Goal: Task Accomplishment & Management: Use online tool/utility

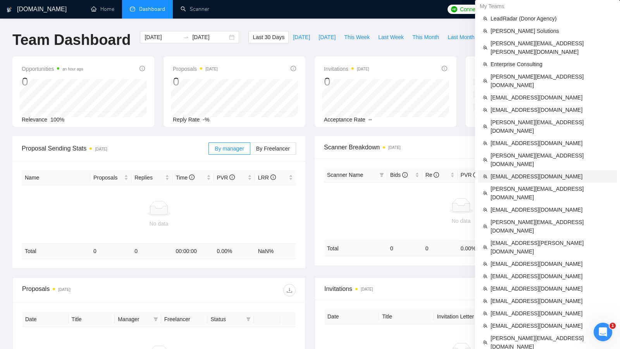
click at [511, 172] on span "[EMAIL_ADDRESS][DOMAIN_NAME]" at bounding box center [551, 176] width 122 height 9
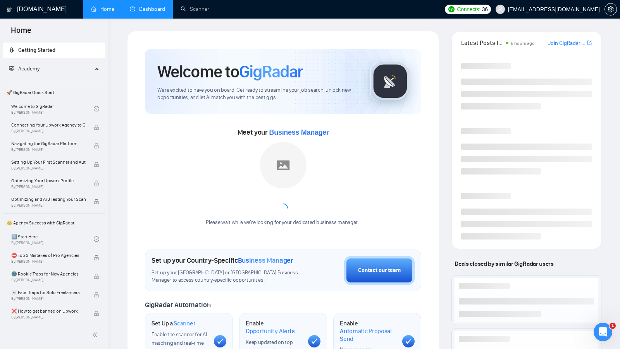
click at [137, 12] on link "Dashboard" at bounding box center [147, 9] width 35 height 7
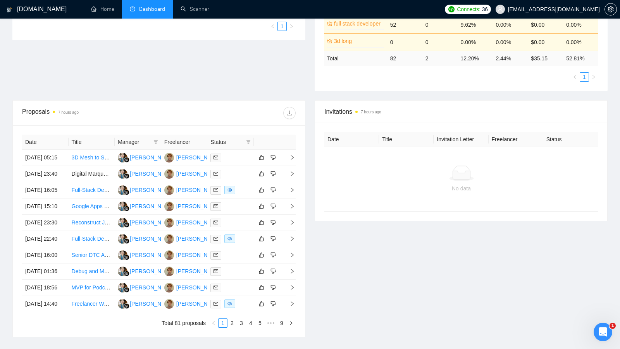
scroll to position [214, 0]
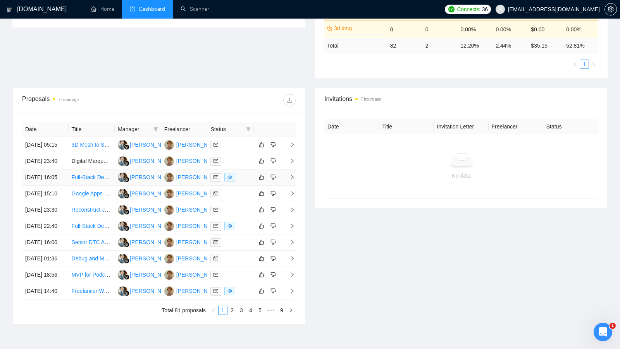
click at [245, 182] on div at bounding box center [230, 177] width 40 height 9
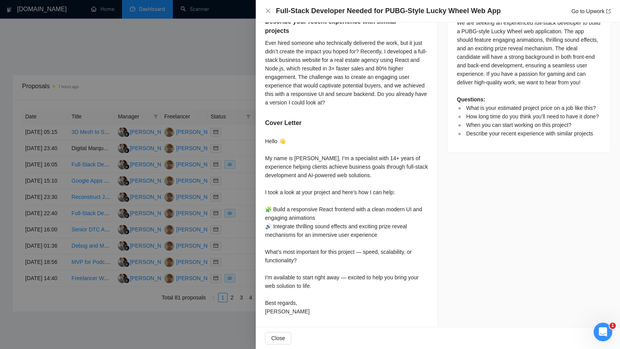
scroll to position [232, 0]
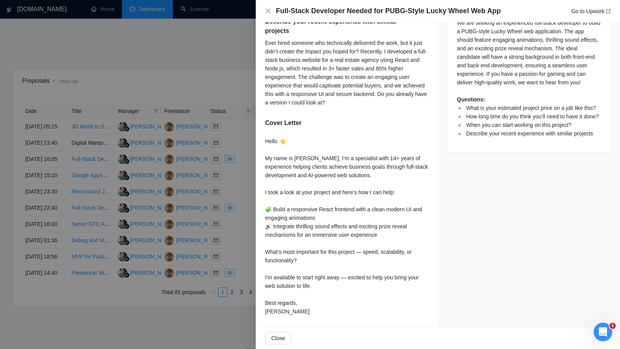
click at [245, 213] on div at bounding box center [310, 174] width 620 height 349
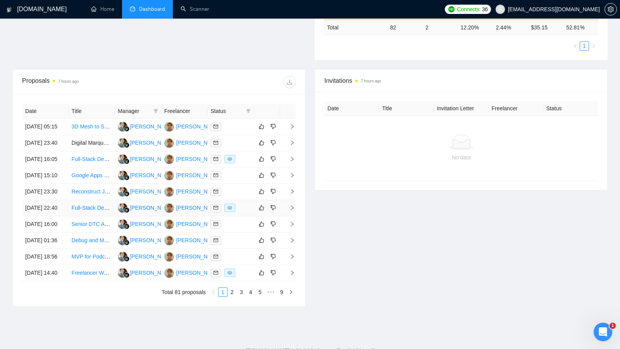
click at [241, 213] on div at bounding box center [230, 208] width 40 height 9
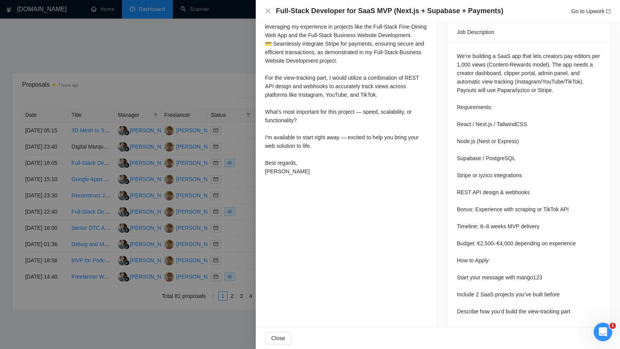
scroll to position [219, 0]
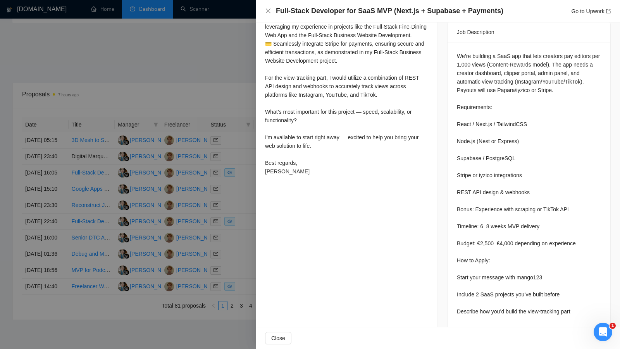
click at [239, 209] on div at bounding box center [310, 174] width 620 height 349
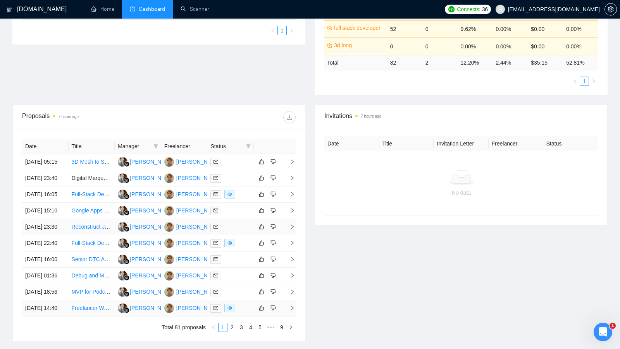
scroll to position [197, 0]
click at [193, 183] on div "[PERSON_NAME]" at bounding box center [198, 178] width 45 height 9
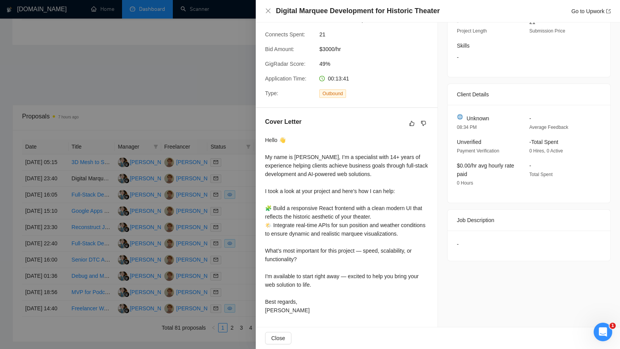
click at [261, 157] on div "Cover Letter Hello 👋 My name is [PERSON_NAME], I’m a specialist with 14+ years …" at bounding box center [347, 217] width 182 height 219
click at [253, 157] on div at bounding box center [310, 174] width 620 height 349
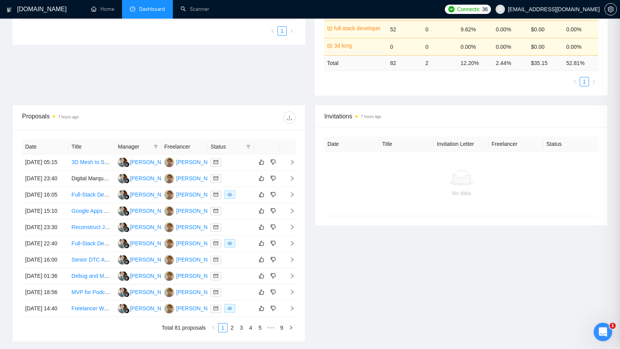
click at [253, 145] on th "Status" at bounding box center [230, 146] width 46 height 15
click at [244, 146] on div "Status" at bounding box center [230, 147] width 40 height 9
click at [247, 146] on icon "filter" at bounding box center [248, 147] width 5 height 5
click at [222, 158] on span "Chat" at bounding box center [223, 160] width 15 height 6
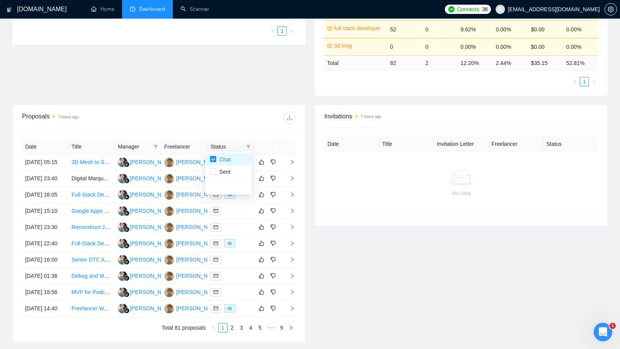
click at [229, 132] on div "Date Title Manager Freelancer Status [DATE] 05:15 3D Mesh to Solid STL Conversi…" at bounding box center [159, 236] width 292 height 212
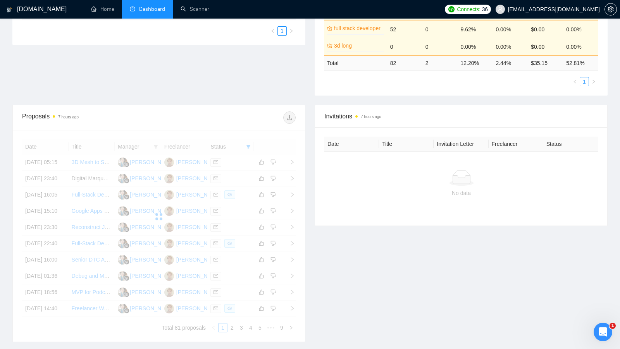
scroll to position [141, 0]
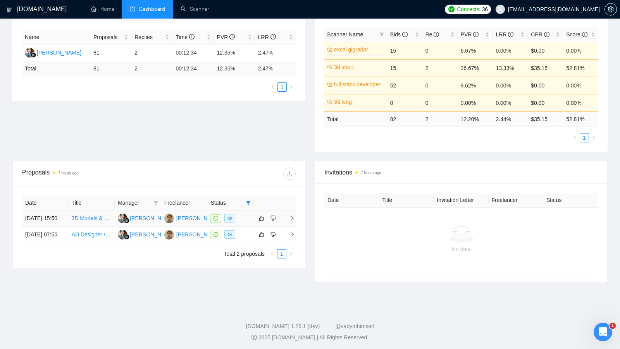
click at [248, 222] on div at bounding box center [230, 218] width 40 height 9
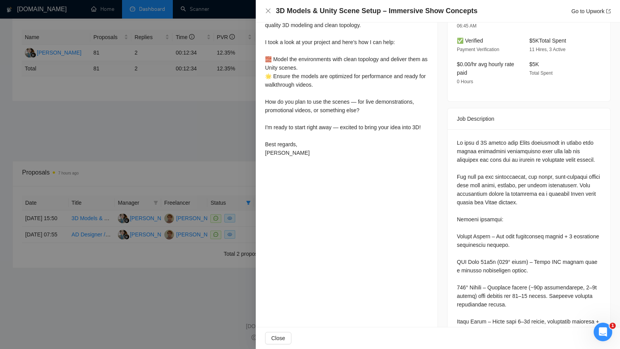
click at [234, 226] on div at bounding box center [310, 174] width 620 height 349
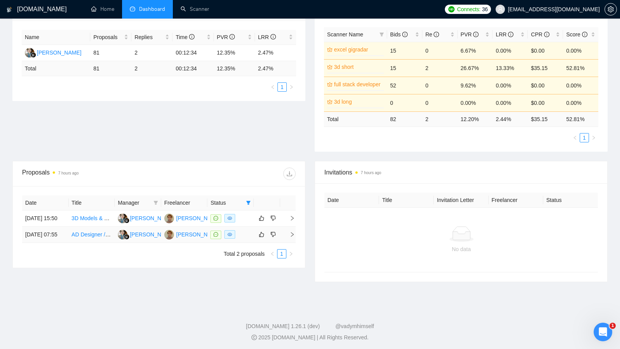
click at [247, 239] on div at bounding box center [230, 235] width 40 height 9
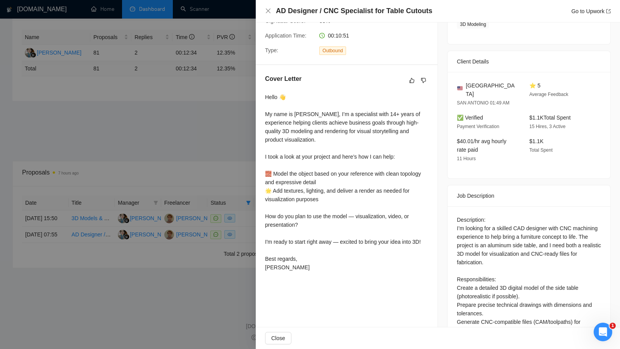
scroll to position [169, 0]
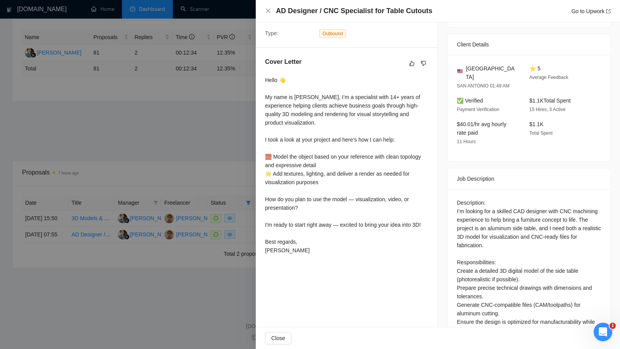
click at [208, 173] on div at bounding box center [310, 174] width 620 height 349
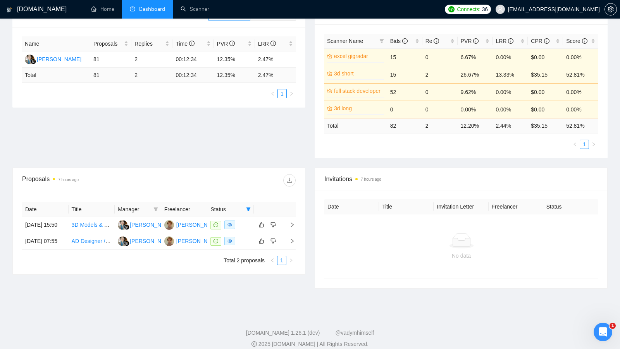
scroll to position [133, 0]
click at [243, 251] on td at bounding box center [230, 242] width 46 height 16
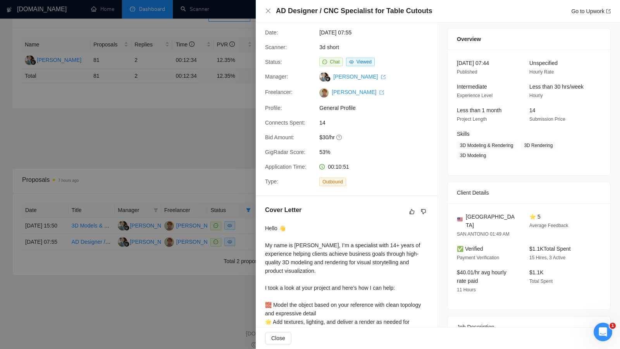
scroll to position [0, 0]
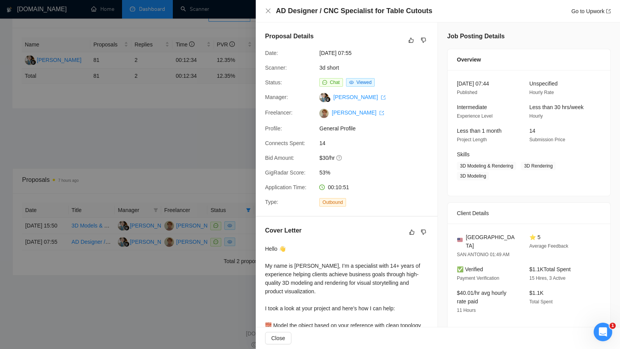
click at [235, 174] on div at bounding box center [310, 174] width 620 height 349
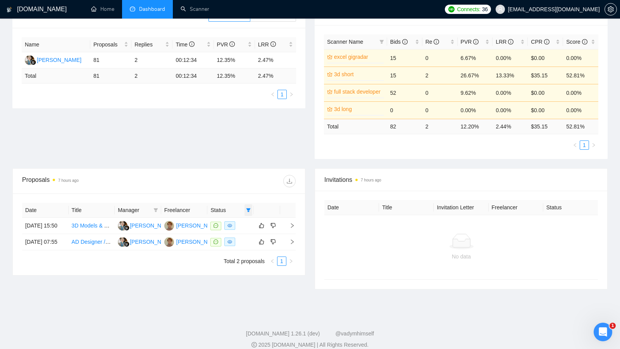
click at [250, 208] on icon "filter" at bounding box center [248, 210] width 5 height 5
click at [218, 221] on span "Chat" at bounding box center [223, 223] width 15 height 6
checkbox input "false"
click at [254, 169] on div "Proposals 7 hours ago" at bounding box center [159, 181] width 274 height 25
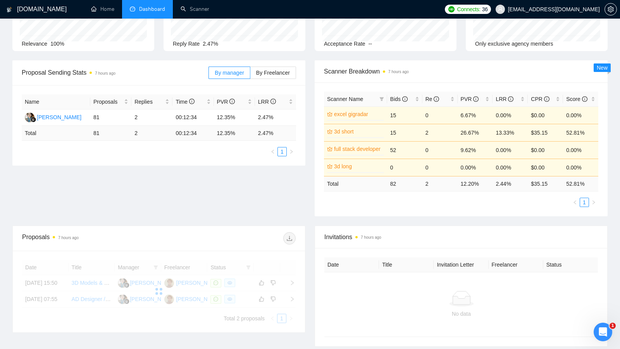
scroll to position [34, 0]
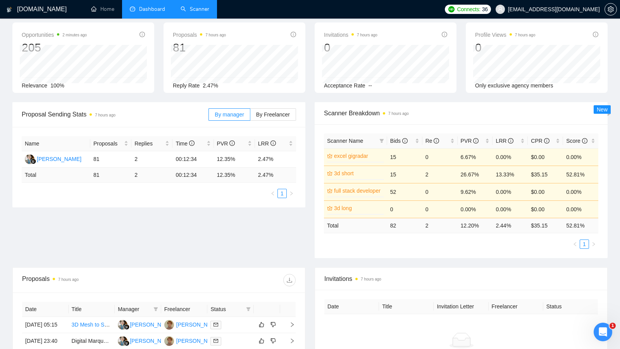
click at [193, 12] on link "Scanner" at bounding box center [195, 9] width 29 height 7
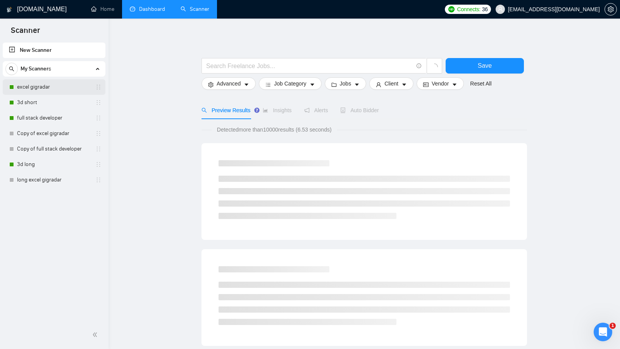
click at [34, 90] on link "excel gigradar" at bounding box center [54, 86] width 74 height 15
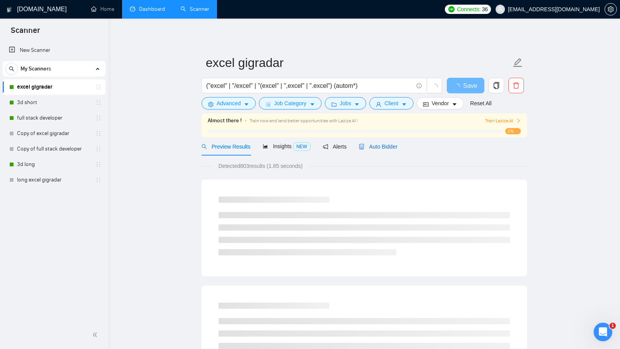
click at [389, 148] on span "Auto Bidder" at bounding box center [378, 147] width 38 height 6
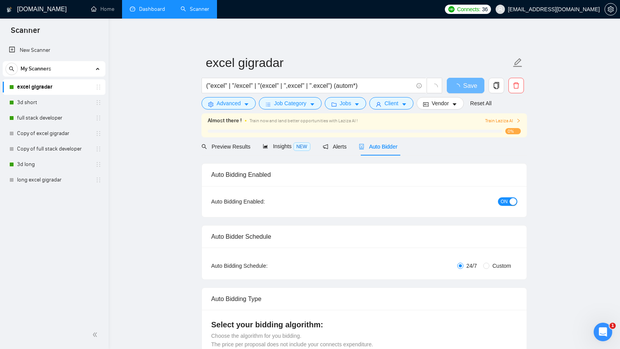
checkbox input "true"
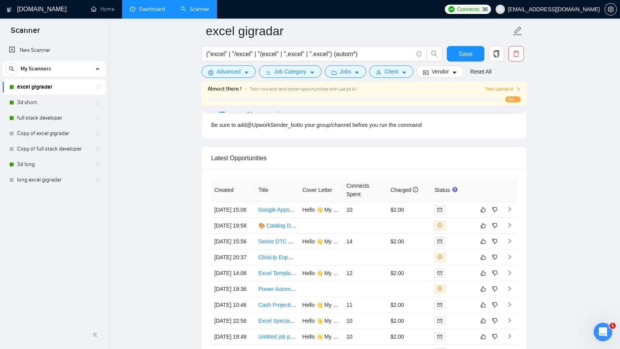
scroll to position [2037, 0]
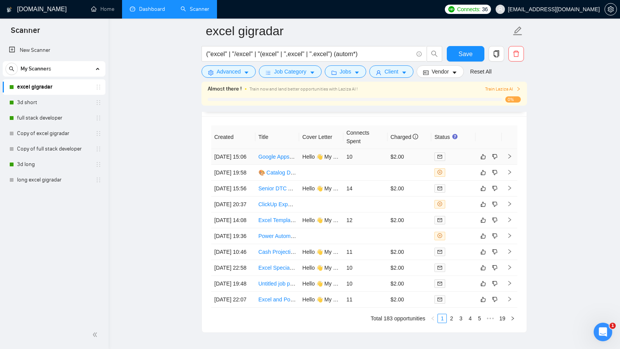
click at [452, 152] on div at bounding box center [453, 156] width 38 height 9
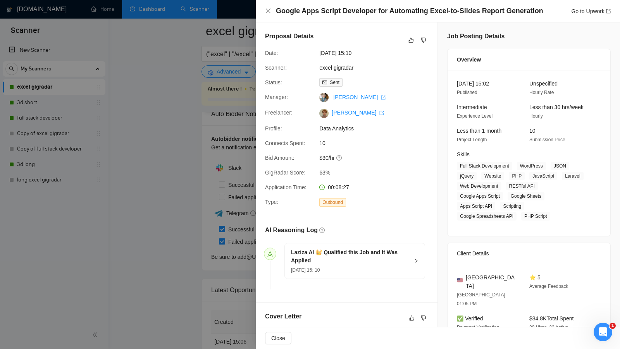
click at [171, 220] on div at bounding box center [310, 174] width 620 height 349
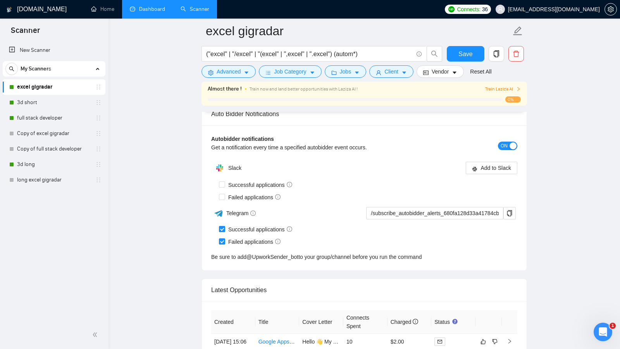
click at [137, 9] on link "Dashboard" at bounding box center [147, 9] width 35 height 7
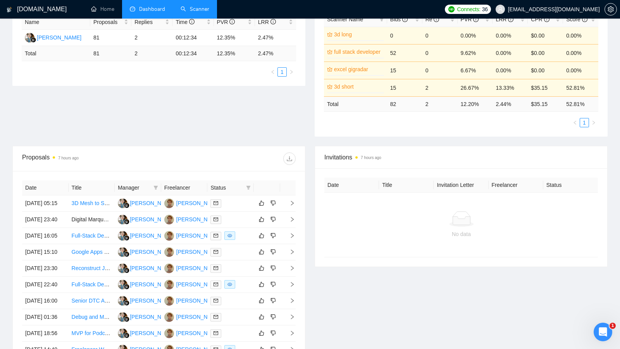
scroll to position [159, 0]
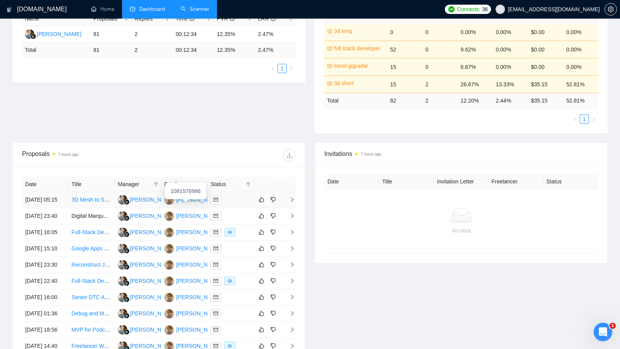
click at [192, 203] on div "[PERSON_NAME]" at bounding box center [198, 200] width 45 height 9
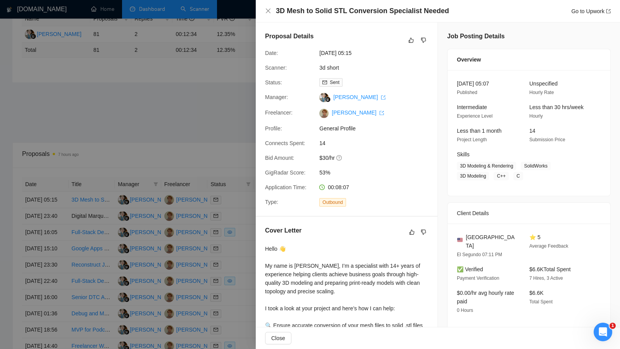
click at [218, 113] on div at bounding box center [310, 174] width 620 height 349
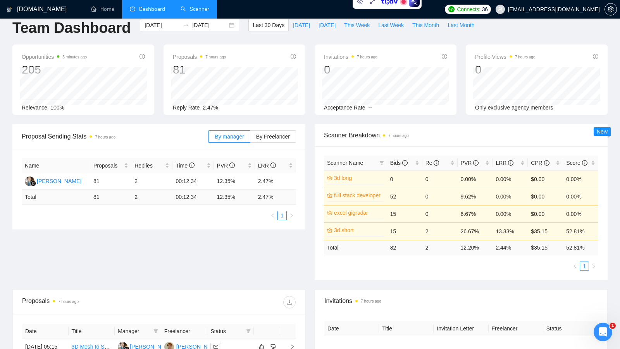
scroll to position [0, 0]
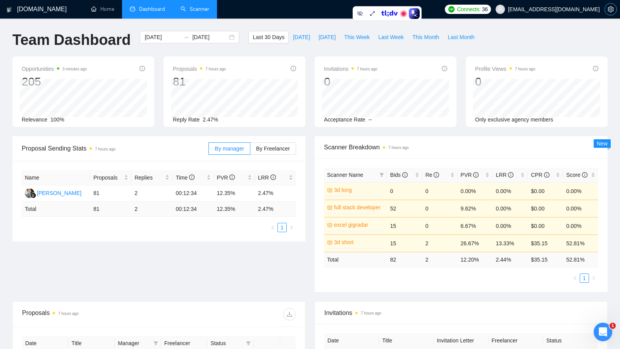
click at [614, 8] on span "setting" at bounding box center [611, 9] width 12 height 6
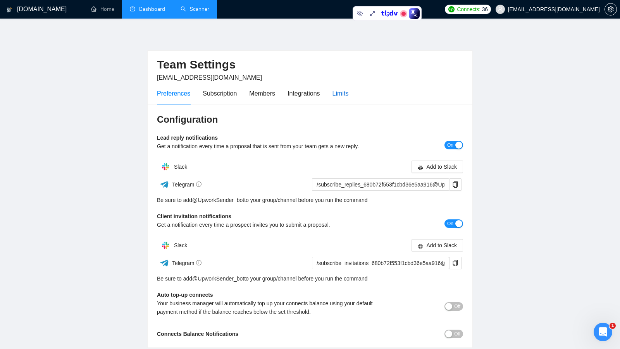
click at [348, 89] on div "Limits" at bounding box center [340, 94] width 16 height 10
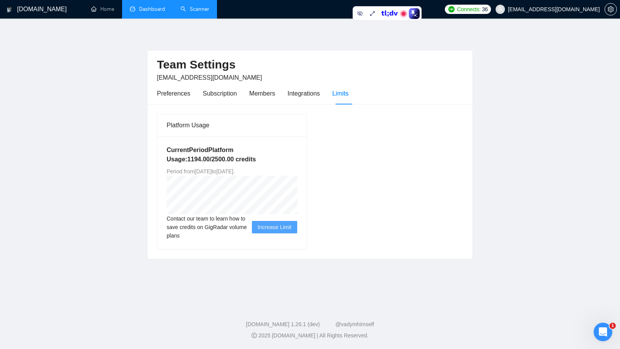
click at [161, 12] on link "Dashboard" at bounding box center [147, 9] width 35 height 7
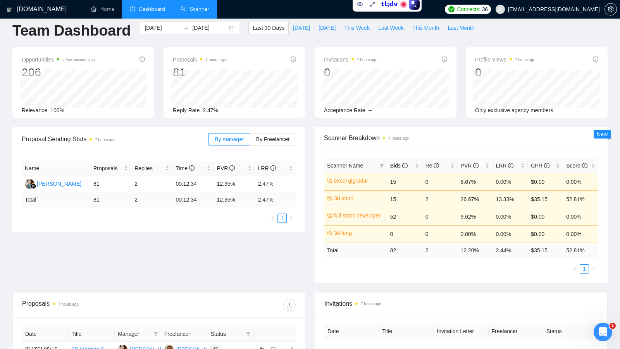
scroll to position [10, 0]
click at [191, 12] on link "Scanner" at bounding box center [195, 9] width 29 height 7
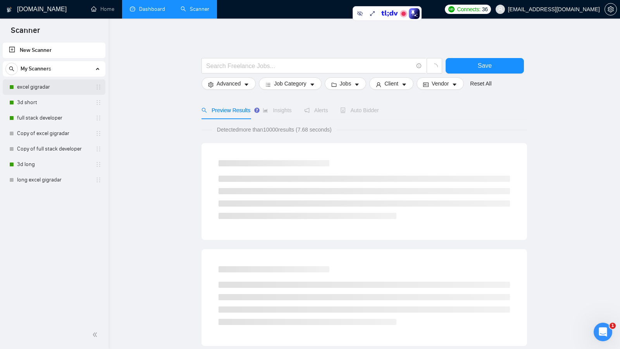
click at [45, 85] on link "excel gigradar" at bounding box center [54, 86] width 74 height 15
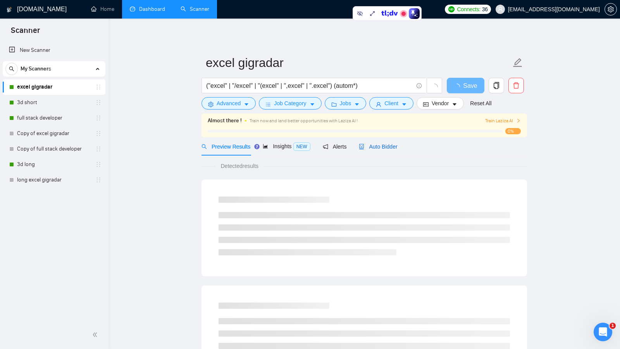
click at [367, 147] on span "Auto Bidder" at bounding box center [378, 147] width 38 height 6
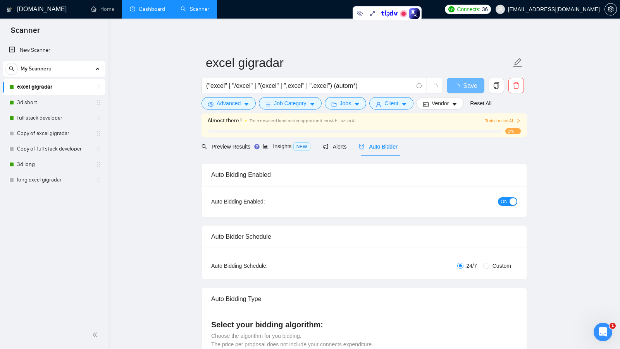
checkbox input "true"
click at [156, 11] on link "Dashboard" at bounding box center [147, 9] width 35 height 7
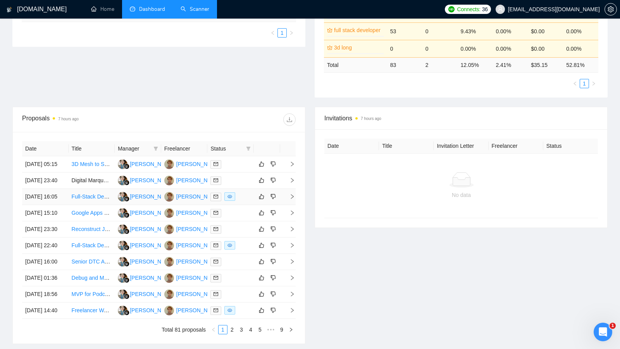
scroll to position [215, 0]
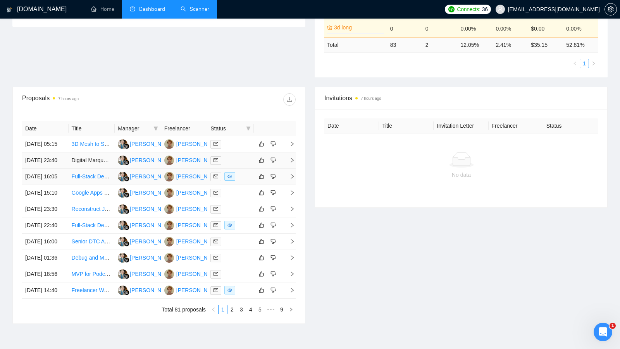
click at [244, 185] on td at bounding box center [230, 177] width 46 height 16
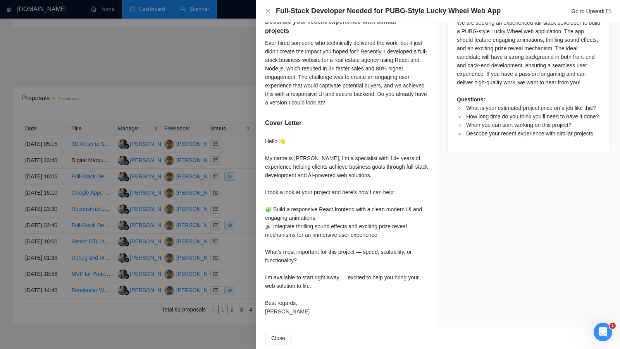
scroll to position [217, 0]
click at [228, 100] on div at bounding box center [310, 174] width 620 height 349
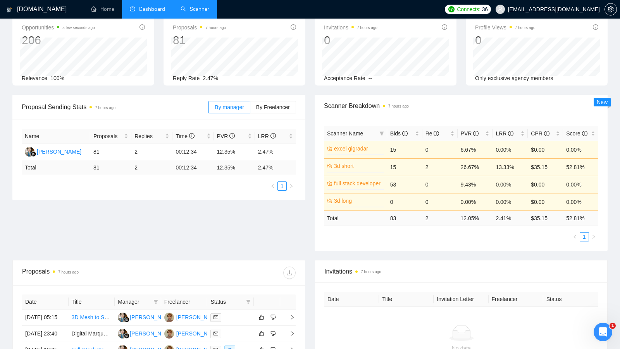
click at [310, 117] on div "Scanner Breakdown 7 hours ago Scanner Name Bids Re PVR LRR CPR Score excel gigr…" at bounding box center [461, 173] width 302 height 156
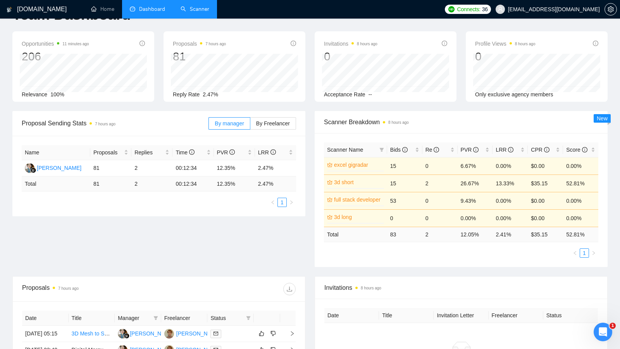
scroll to position [82, 0]
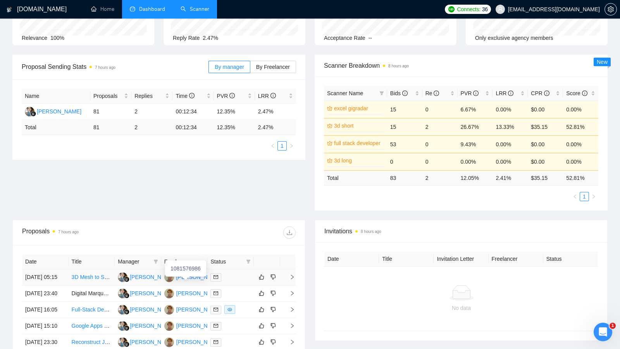
click at [182, 277] on div "[PERSON_NAME]" at bounding box center [198, 277] width 45 height 9
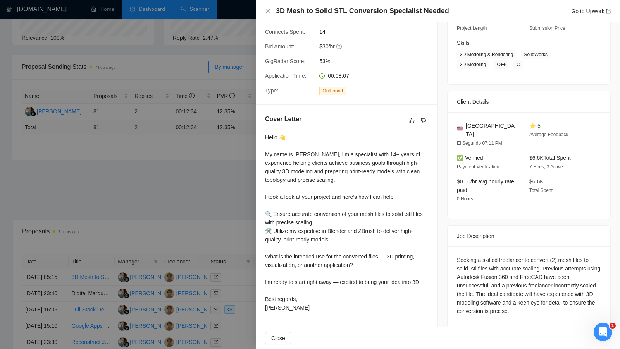
click at [189, 151] on div at bounding box center [310, 174] width 620 height 349
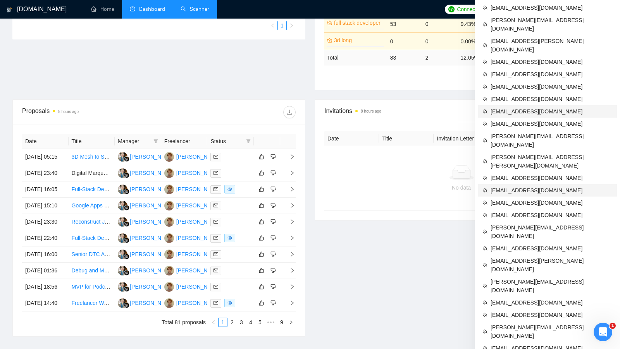
scroll to position [210, 0]
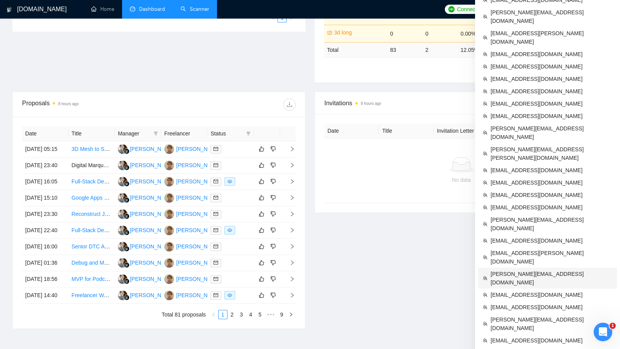
click at [517, 270] on span "[PERSON_NAME][EMAIL_ADDRESS][DOMAIN_NAME]" at bounding box center [551, 278] width 122 height 17
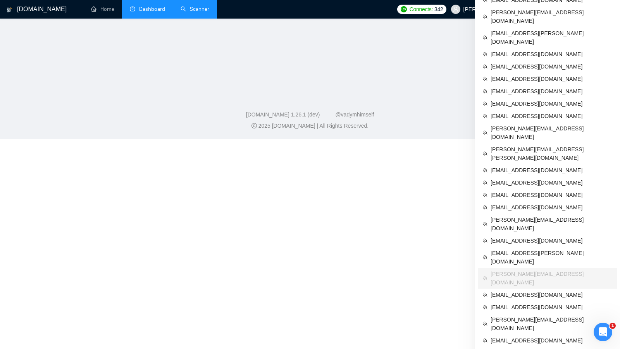
scroll to position [258, 0]
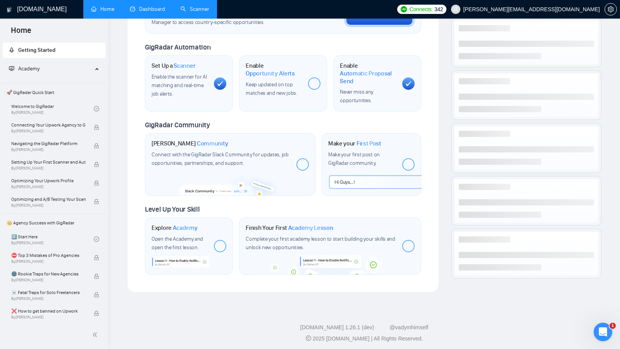
click at [156, 11] on link "Dashboard" at bounding box center [147, 9] width 35 height 7
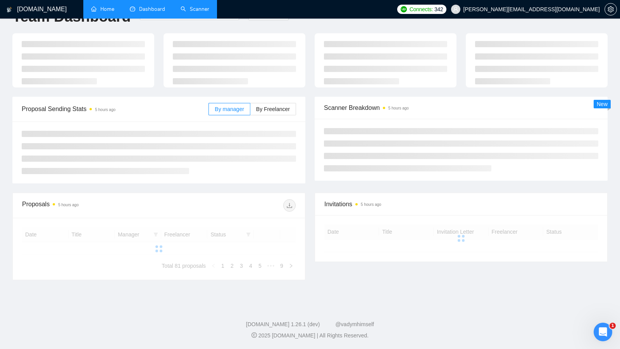
type input "[DATE]"
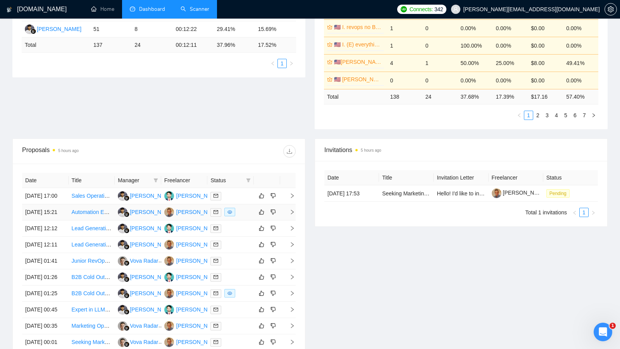
scroll to position [185, 0]
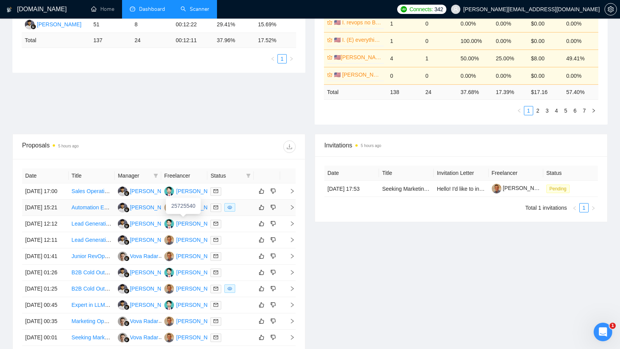
click at [186, 212] on div "[PERSON_NAME]" at bounding box center [198, 207] width 45 height 9
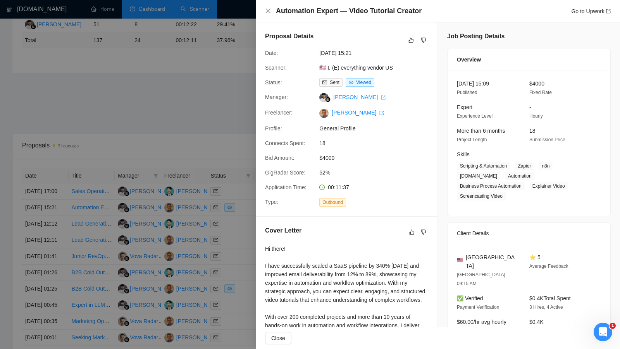
click at [187, 179] on div at bounding box center [310, 174] width 620 height 349
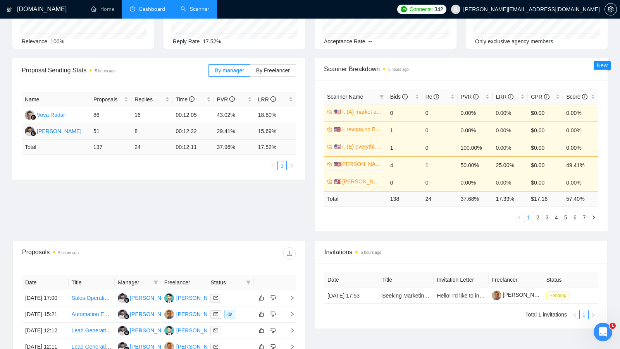
scroll to position [77, 0]
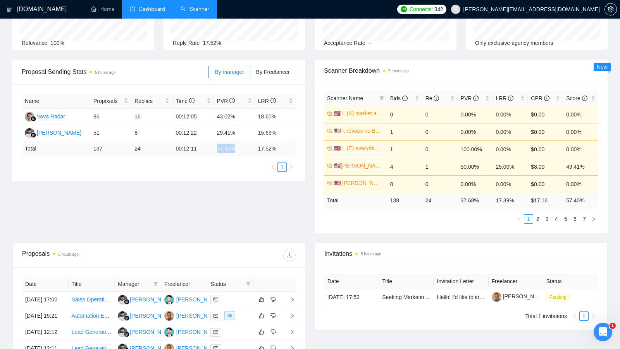
drag, startPoint x: 215, startPoint y: 148, endPoint x: 237, endPoint y: 150, distance: 22.2
click at [237, 150] on td "37.96 %" at bounding box center [234, 148] width 41 height 15
drag, startPoint x: 255, startPoint y: 147, endPoint x: 279, endPoint y: 147, distance: 24.0
click at [279, 147] on td "17.52 %" at bounding box center [275, 148] width 41 height 15
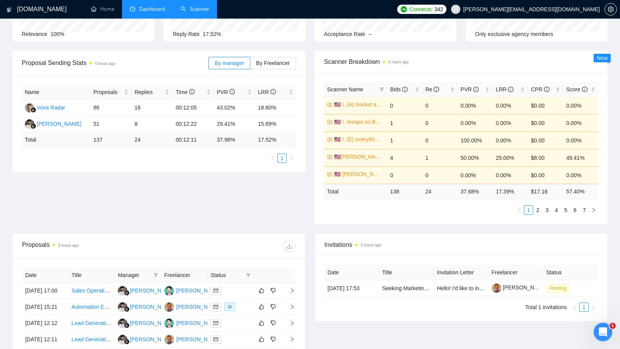
scroll to position [86, 0]
click at [263, 64] on span "By Freelancer" at bounding box center [273, 62] width 34 height 6
click at [250, 64] on input "By Freelancer" at bounding box center [250, 64] width 0 height 0
drag, startPoint x: 93, startPoint y: 122, endPoint x: 105, endPoint y: 122, distance: 12.0
click at [105, 122] on td "44" at bounding box center [110, 123] width 41 height 16
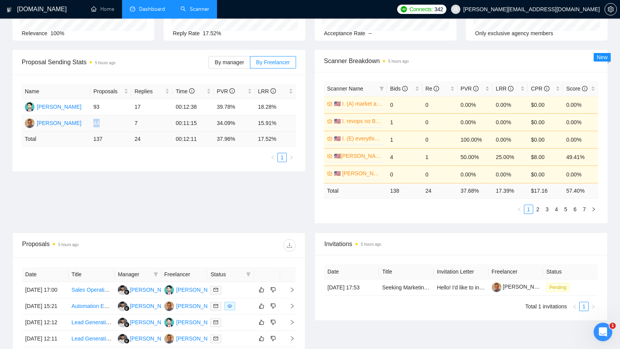
click at [143, 122] on td "7" at bounding box center [151, 123] width 41 height 16
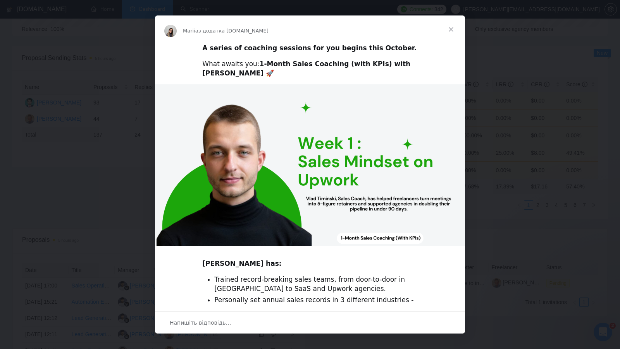
scroll to position [0, 0]
click at [450, 29] on span "Закрити" at bounding box center [451, 29] width 28 height 28
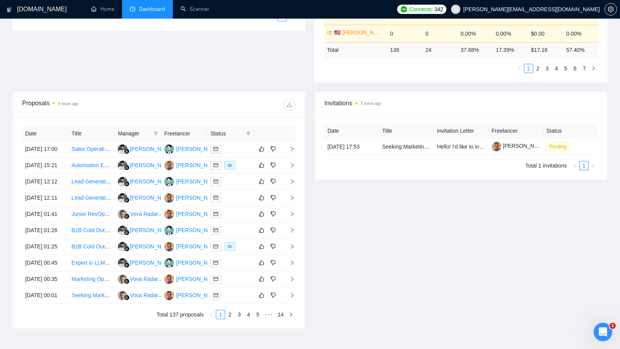
scroll to position [346, 0]
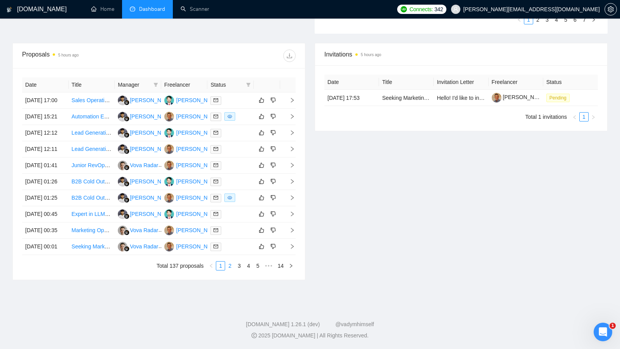
click at [228, 262] on link "2" at bounding box center [229, 266] width 9 height 9
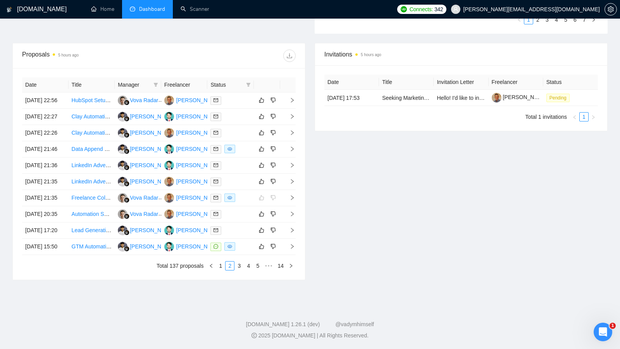
scroll to position [346, 0]
click at [237, 263] on link "3" at bounding box center [239, 266] width 9 height 9
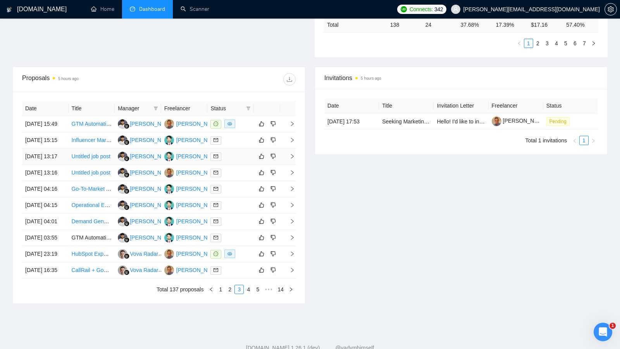
scroll to position [251, 0]
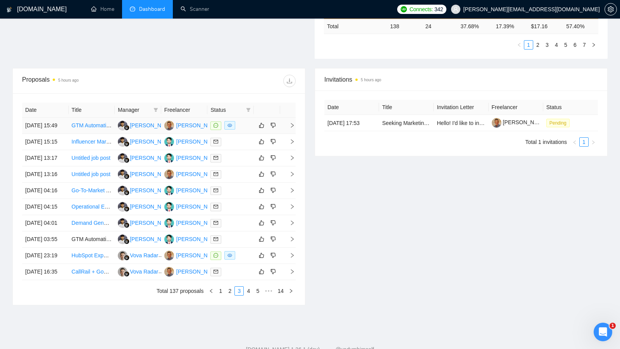
click at [243, 131] on td at bounding box center [230, 126] width 46 height 16
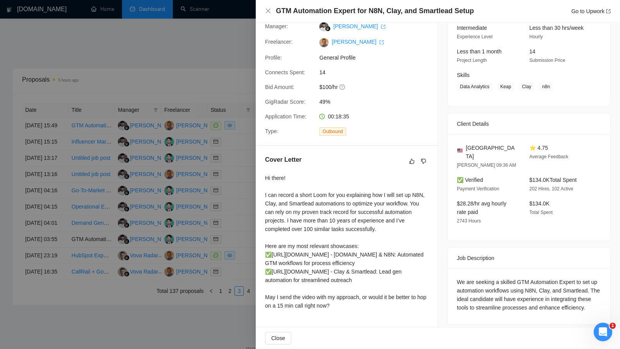
scroll to position [99, 0]
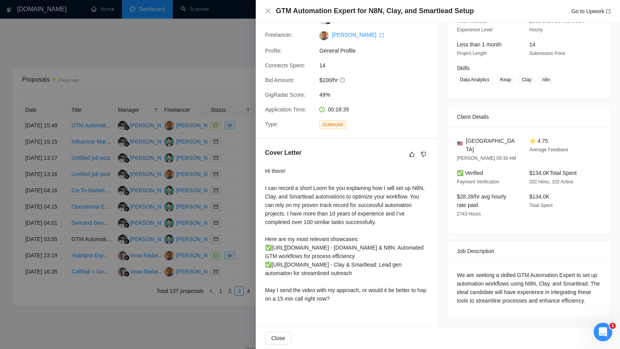
click at [272, 167] on div "Hi there! I can record a short Loom for you explaining how I will set up N8N, C…" at bounding box center [346, 235] width 163 height 136
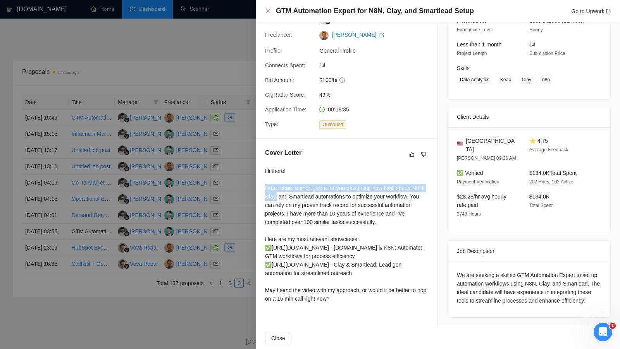
drag, startPoint x: 263, startPoint y: 182, endPoint x: 291, endPoint y: 193, distance: 29.4
click at [291, 193] on div "Cover Letter Hi there! I can record a short Loom for you explaining how I will …" at bounding box center [347, 227] width 182 height 177
click at [311, 193] on div "Hi there! I can record a short Loom for you explaining how I will set up N8N, C…" at bounding box center [346, 235] width 163 height 136
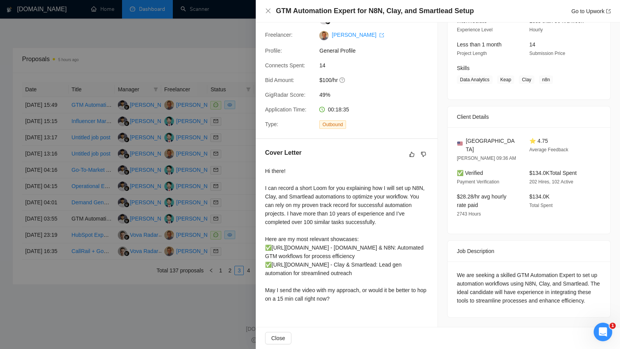
scroll to position [270, 0]
drag, startPoint x: 362, startPoint y: 209, endPoint x: 386, endPoint y: 209, distance: 23.6
click at [386, 209] on div "Hi there! I can record a short Loom for you explaining how I will set up N8N, C…" at bounding box center [346, 235] width 163 height 136
drag, startPoint x: 364, startPoint y: 209, endPoint x: 405, endPoint y: 209, distance: 41.1
click at [405, 209] on div "Hi there! I can record a short Loom for you explaining how I will set up N8N, C…" at bounding box center [346, 235] width 163 height 136
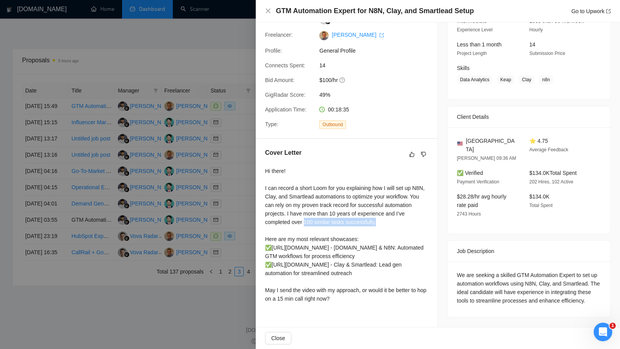
drag, startPoint x: 327, startPoint y: 219, endPoint x: 401, endPoint y: 220, distance: 74.4
click at [401, 220] on div "Hi there! I can record a short Loom for you explaining how I will set up N8N, C…" at bounding box center [346, 235] width 163 height 136
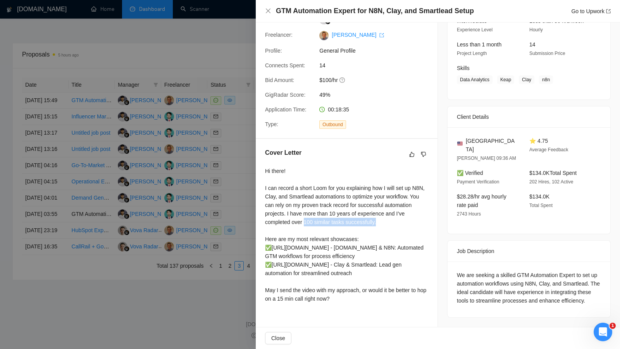
scroll to position [297, 0]
click at [279, 237] on div "Hi there! I can record a short Loom for you explaining how I will set up N8N, C…" at bounding box center [346, 235] width 163 height 136
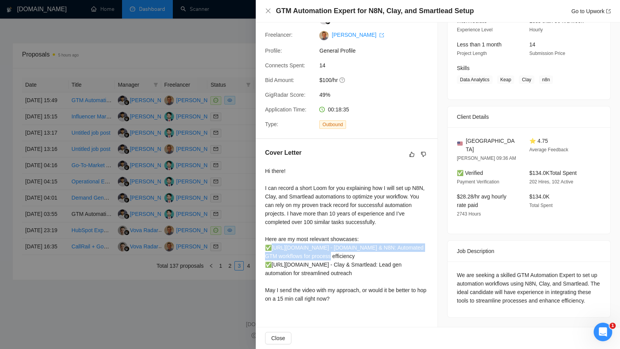
drag, startPoint x: 270, startPoint y: 241, endPoint x: 339, endPoint y: 252, distance: 70.2
click at [339, 252] on div "Hi there! I can record a short Loom for you explaining how I will set up N8N, C…" at bounding box center [346, 235] width 163 height 136
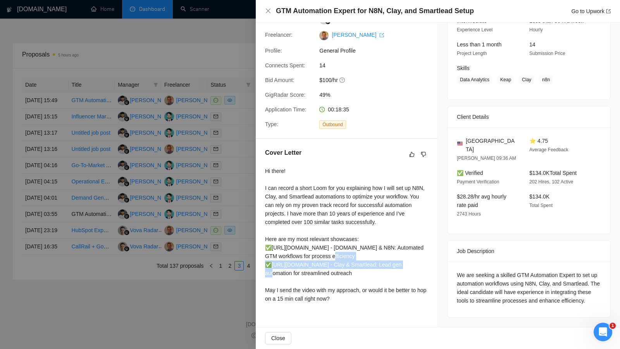
drag, startPoint x: 343, startPoint y: 252, endPoint x: 348, endPoint y: 257, distance: 7.7
click at [348, 257] on div "Hi there! I can record a short Loom for you explaining how I will set up N8N, C…" at bounding box center [346, 235] width 163 height 136
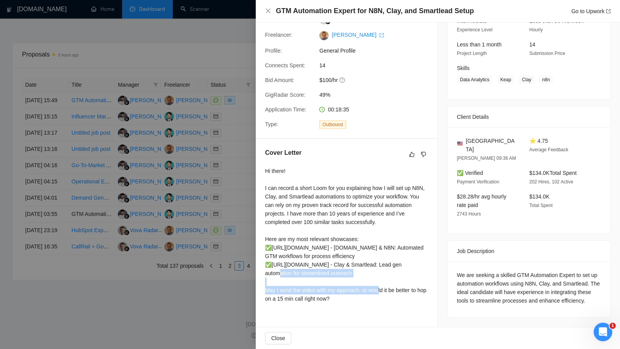
drag, startPoint x: 271, startPoint y: 269, endPoint x: 339, endPoint y: 276, distance: 68.2
click at [339, 276] on div "Hi there! I can record a short Loom for you explaining how I will set up N8N, C…" at bounding box center [346, 235] width 163 height 136
drag, startPoint x: 343, startPoint y: 277, endPoint x: 367, endPoint y: 284, distance: 24.9
click at [367, 284] on div "Hi there! I can record a short Loom for you explaining how I will set up N8N, C…" at bounding box center [346, 235] width 163 height 136
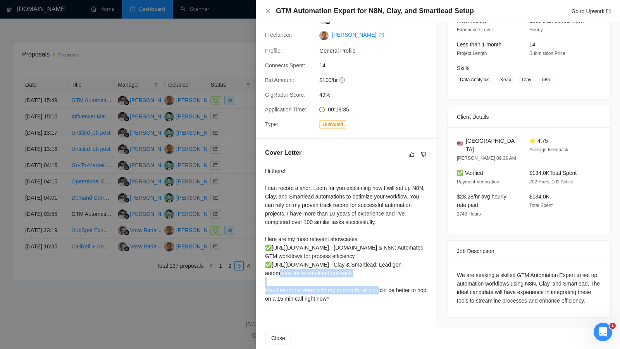
drag, startPoint x: 352, startPoint y: 308, endPoint x: 274, endPoint y: 302, distance: 78.9
click at [274, 302] on div "Hi there! I can record a short Loom for you explaining how I will set up N8N, C…" at bounding box center [346, 235] width 163 height 136
click at [356, 303] on div "Hi there! I can record a short Loom for you explaining how I will set up N8N, C…" at bounding box center [346, 235] width 163 height 136
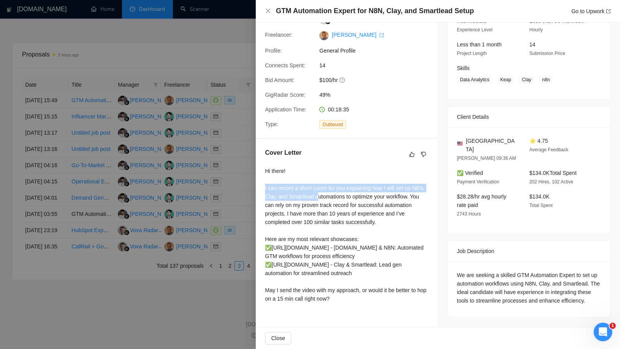
drag, startPoint x: 265, startPoint y: 186, endPoint x: 335, endPoint y: 192, distance: 69.6
click at [335, 192] on div "Hi there! I can record a short Loom for you explaining how I will set up N8N, C…" at bounding box center [346, 235] width 163 height 136
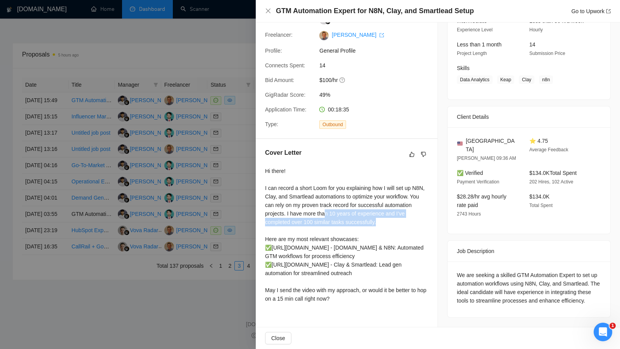
drag, startPoint x: 356, startPoint y: 205, endPoint x: 411, endPoint y: 217, distance: 56.9
click at [411, 217] on div "Hi there! I can record a short Loom for you explaining how I will set up N8N, C…" at bounding box center [346, 235] width 163 height 136
drag, startPoint x: 267, startPoint y: 235, endPoint x: 365, endPoint y: 282, distance: 108.5
click at [365, 282] on div "Hi there! I can record a short Loom for you explaining how I will set up N8N, C…" at bounding box center [346, 235] width 163 height 136
drag, startPoint x: 268, startPoint y: 300, endPoint x: 366, endPoint y: 315, distance: 99.1
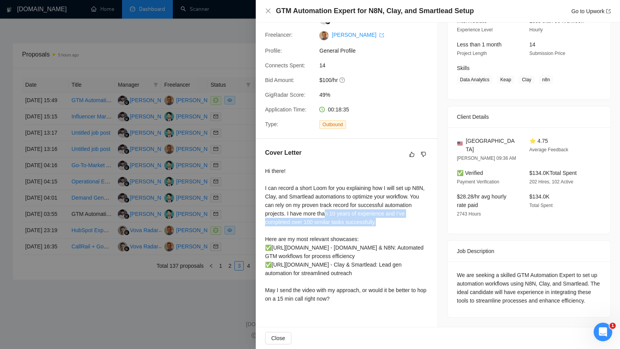
click at [366, 303] on div "Hi there! I can record a short Loom for you explaining how I will set up N8N, C…" at bounding box center [346, 235] width 163 height 136
click at [231, 120] on div at bounding box center [310, 174] width 620 height 349
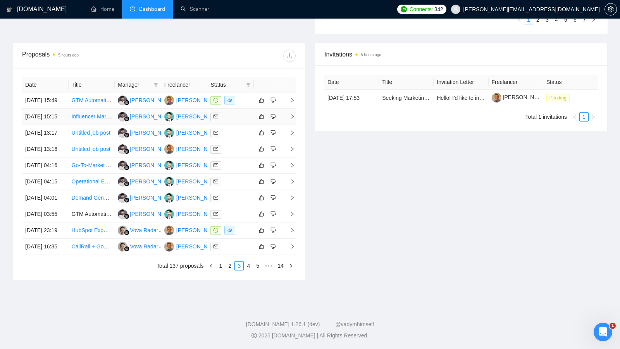
click at [239, 109] on td at bounding box center [230, 117] width 46 height 16
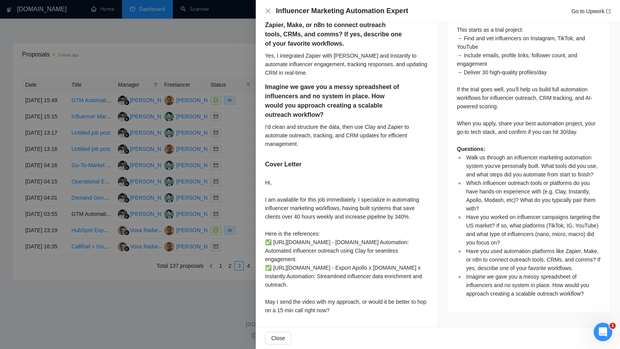
scroll to position [456, 0]
drag, startPoint x: 263, startPoint y: 190, endPoint x: 356, endPoint y: 193, distance: 93.0
click at [356, 193] on div "Walk us through an influencer marketing automation system you’ve personally bui…" at bounding box center [347, 62] width 182 height 532
click at [365, 196] on div "Hi, I am available for this job immediately. I specialize in automating influen…" at bounding box center [346, 247] width 163 height 136
drag, startPoint x: 258, startPoint y: 189, endPoint x: 373, endPoint y: 191, distance: 115.8
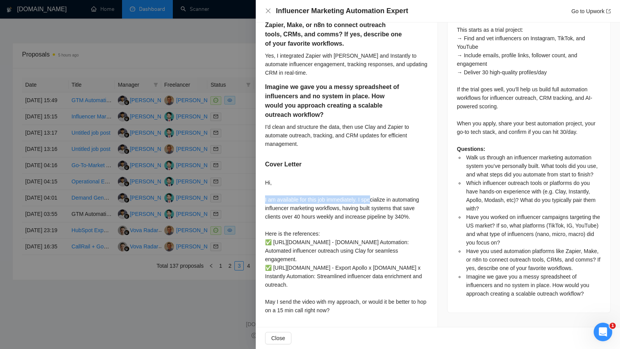
click at [373, 191] on div "Walk us through an influencer marketing automation system you’ve personally bui…" at bounding box center [347, 62] width 182 height 532
click at [357, 191] on div "Hi, I am available for this job immediately. I specialize in automating influen…" at bounding box center [346, 247] width 163 height 136
drag, startPoint x: 359, startPoint y: 191, endPoint x: 421, endPoint y: 201, distance: 63.2
click at [421, 201] on div "Hi, I am available for this job immediately. I specialize in automating influen…" at bounding box center [346, 247] width 163 height 136
click at [387, 204] on div "Hi, I am available for this job immediately. I specialize in automating influen…" at bounding box center [346, 247] width 163 height 136
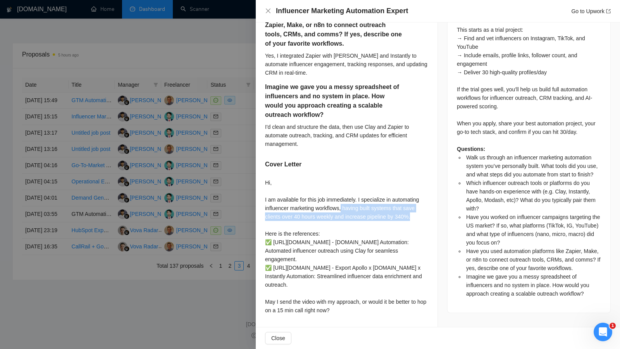
drag, startPoint x: 344, startPoint y: 198, endPoint x: 418, endPoint y: 205, distance: 74.4
click at [418, 205] on div "Hi, I am available for this job immediately. I specialize in automating influen…" at bounding box center [346, 247] width 163 height 136
click at [291, 210] on div "Hi, I am available for this job immediately. I specialize in automating influen…" at bounding box center [346, 247] width 163 height 136
drag, startPoint x: 294, startPoint y: 209, endPoint x: 415, endPoint y: 211, distance: 121.3
click at [415, 211] on div "Hi, I am available for this job immediately. I specialize in automating influen…" at bounding box center [346, 247] width 163 height 136
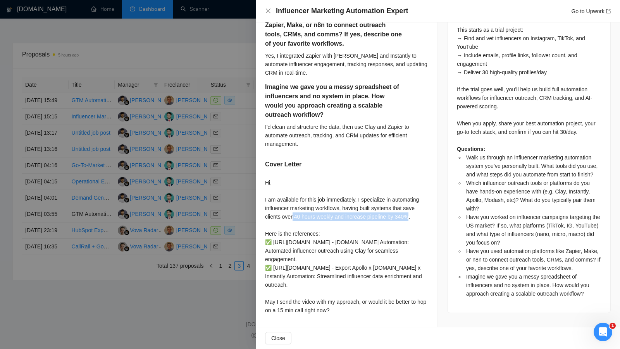
scroll to position [471, 0]
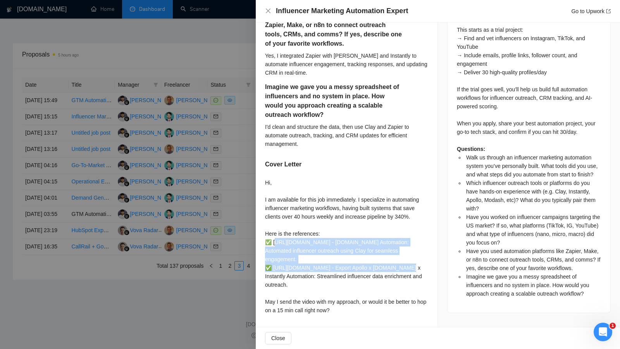
drag, startPoint x: 267, startPoint y: 225, endPoint x: 419, endPoint y: 243, distance: 152.9
click at [419, 243] on div "Hi, I am available for this job immediately. I specialize in automating influen…" at bounding box center [346, 247] width 163 height 136
drag, startPoint x: 267, startPoint y: 302, endPoint x: 375, endPoint y: 311, distance: 108.8
click at [375, 311] on div "Hi, I am available for this job immediately. I specialize in automating influen…" at bounding box center [346, 247] width 163 height 136
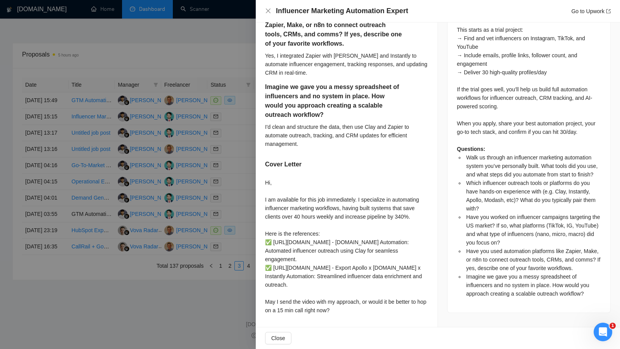
click at [247, 259] on div at bounding box center [310, 174] width 620 height 349
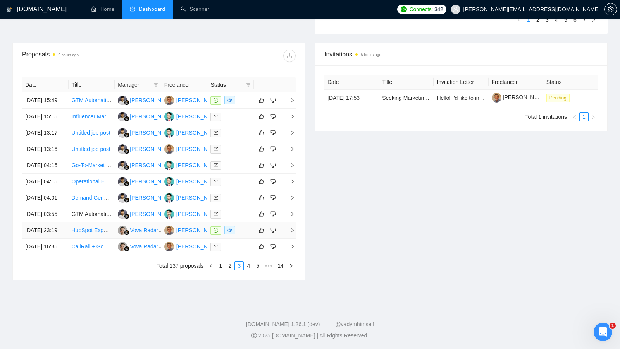
click at [245, 235] on div at bounding box center [230, 230] width 40 height 9
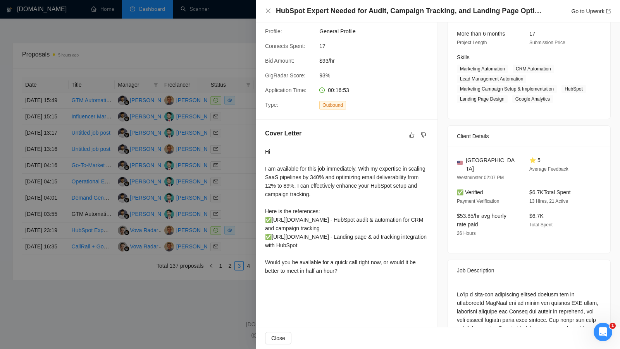
scroll to position [100, 0]
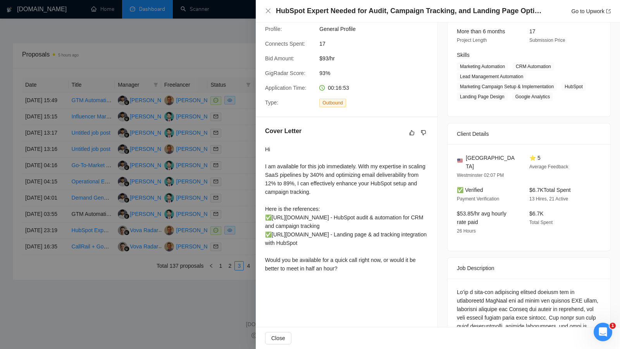
click at [250, 244] on div at bounding box center [310, 174] width 620 height 349
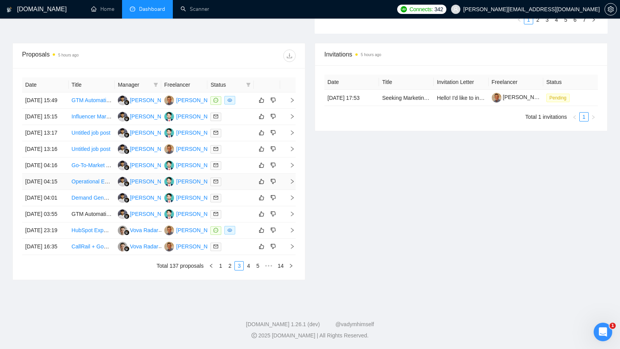
click at [239, 190] on td at bounding box center [230, 182] width 46 height 16
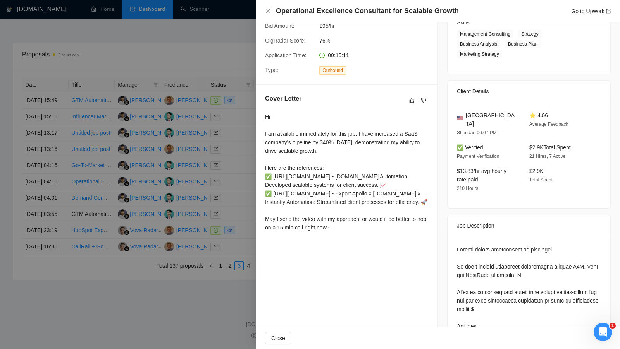
scroll to position [133, 0]
click at [234, 221] on div at bounding box center [310, 174] width 620 height 349
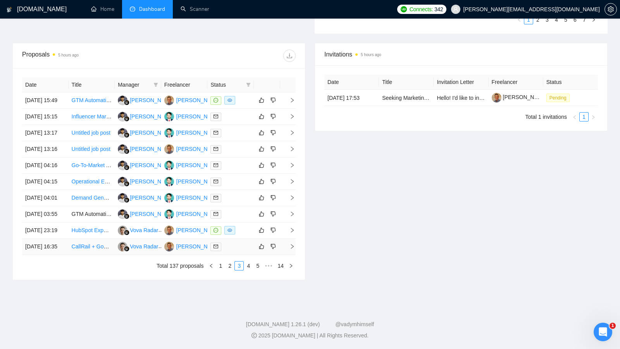
click at [232, 255] on td at bounding box center [230, 247] width 46 height 16
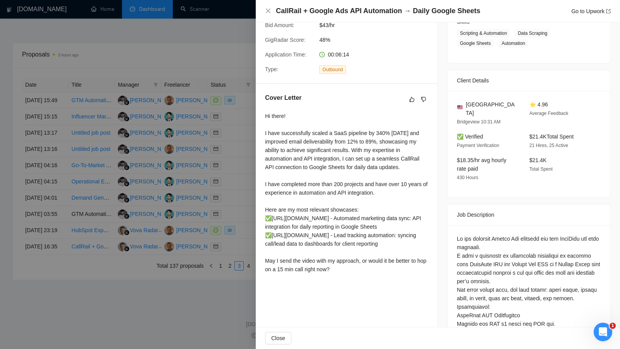
scroll to position [138, 0]
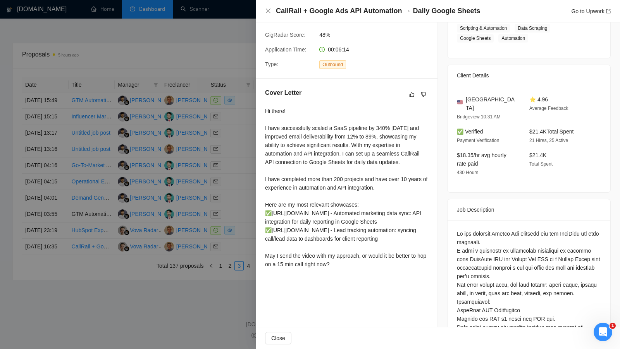
click at [265, 231] on div "Hi there! I have successfully scaled a SaaS pipeline by 340% [DATE] and improve…" at bounding box center [346, 188] width 163 height 162
click at [248, 230] on div at bounding box center [310, 174] width 620 height 349
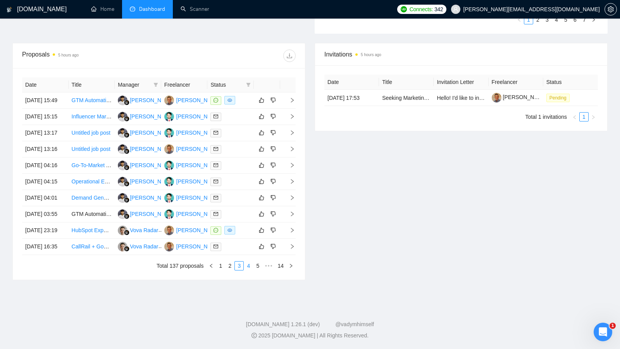
click at [247, 270] on link "4" at bounding box center [248, 266] width 9 height 9
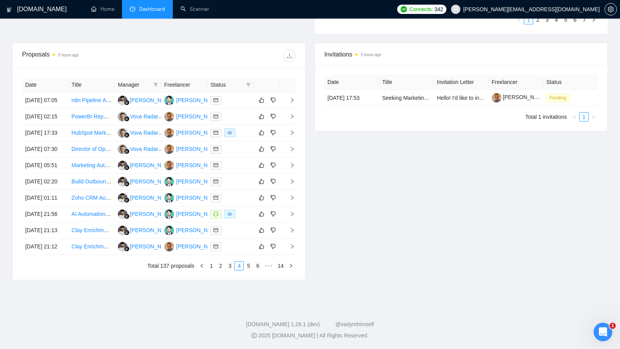
scroll to position [297, 0]
click at [244, 219] on div at bounding box center [230, 214] width 40 height 9
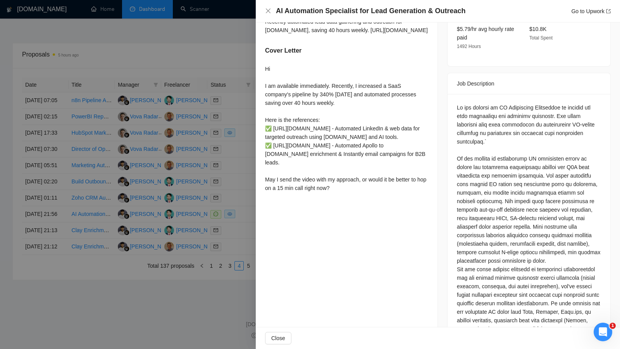
scroll to position [283, 0]
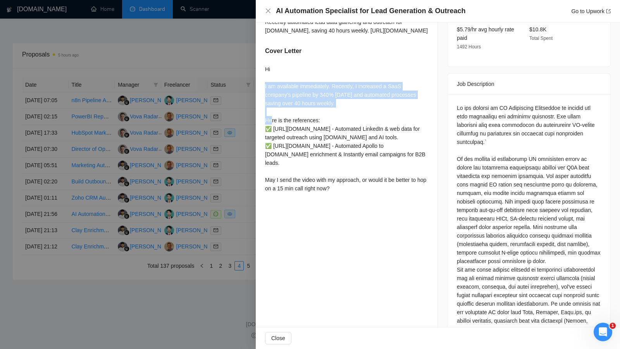
drag, startPoint x: 263, startPoint y: 117, endPoint x: 379, endPoint y: 134, distance: 117.2
click at [379, 134] on div "please describe your possible approach to our requirements I design automated p…" at bounding box center [347, 69] width 182 height 271
drag, startPoint x: 262, startPoint y: 154, endPoint x: 409, endPoint y: 219, distance: 161.0
click at [409, 205] on div "please describe your possible approach to our requirements I design automated p…" at bounding box center [347, 69] width 182 height 271
click at [409, 193] on div "Hi I am available immediately. Recently, I increased a SaaS company's pipeline …" at bounding box center [346, 129] width 163 height 128
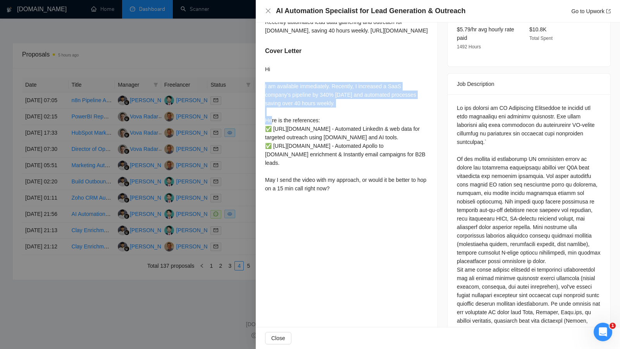
drag, startPoint x: 376, startPoint y: 243, endPoint x: 264, endPoint y: 236, distance: 112.6
click at [264, 205] on div "please describe your possible approach to our requirements I design automated p…" at bounding box center [347, 69] width 182 height 271
click at [248, 222] on div at bounding box center [310, 174] width 620 height 349
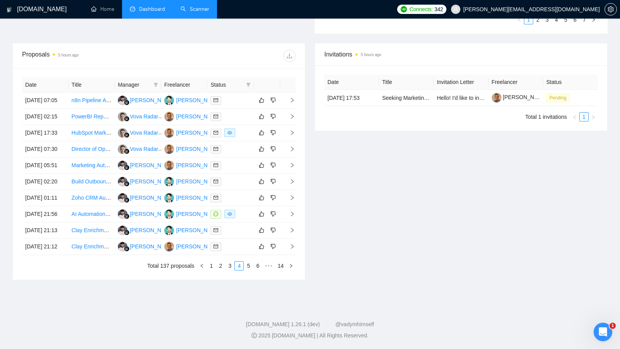
click at [193, 12] on link "Scanner" at bounding box center [195, 9] width 29 height 7
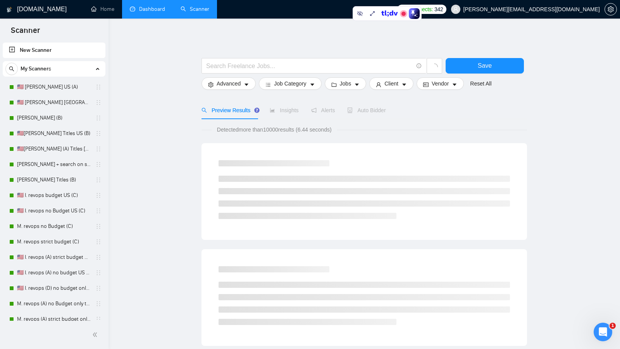
click at [143, 12] on link "Dashboard" at bounding box center [147, 9] width 35 height 7
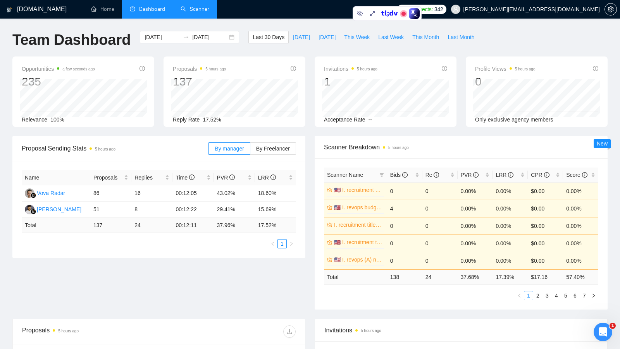
click at [206, 256] on div "Name Proposals Replies Time PVR LRR Vova Radar 86 16 00:12:05 43.02% 18.60% [PE…" at bounding box center [158, 209] width 293 height 97
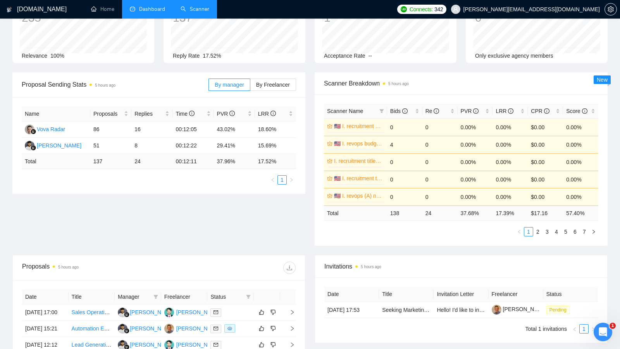
scroll to position [67, 0]
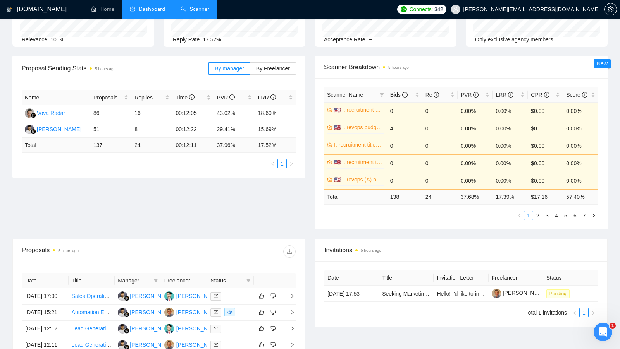
click at [298, 210] on div "Proposal Sending Stats 5 hours ago By manager By Freelancer Name Proposals Repl…" at bounding box center [310, 147] width 604 height 183
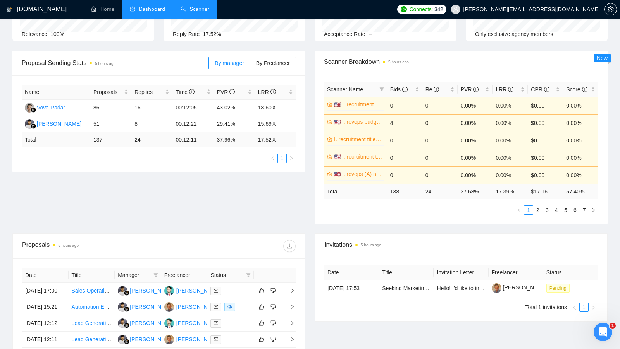
scroll to position [83, 0]
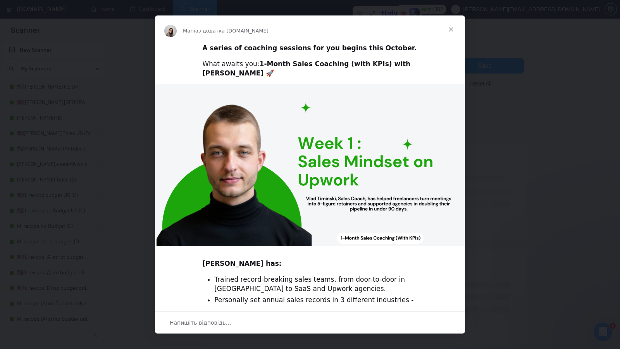
click at [449, 28] on span "Закрити" at bounding box center [451, 29] width 28 height 28
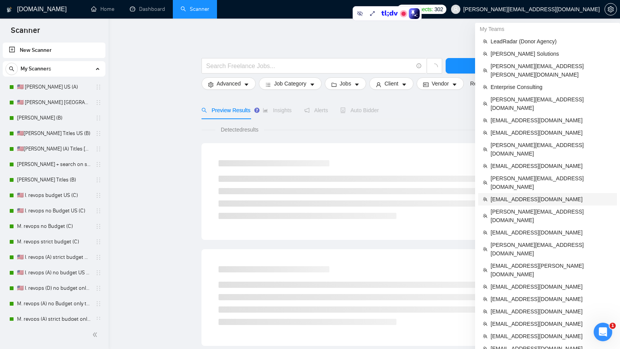
click at [521, 195] on span "[EMAIL_ADDRESS][DOMAIN_NAME]" at bounding box center [551, 199] width 122 height 9
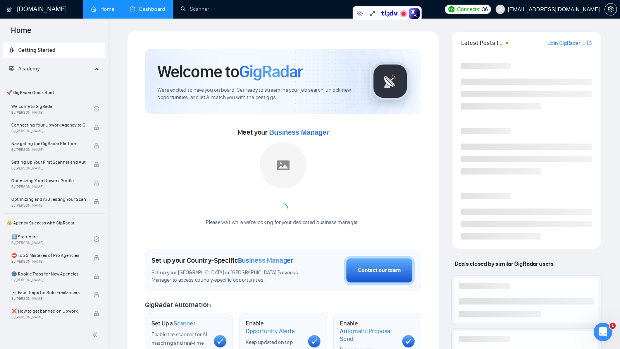
click at [152, 12] on link "Dashboard" at bounding box center [147, 9] width 35 height 7
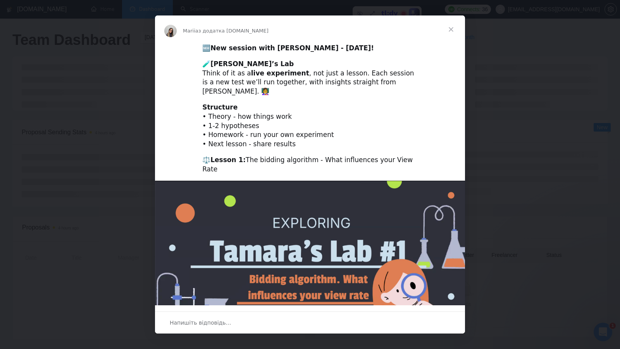
click at [447, 31] on span "Закрити" at bounding box center [451, 29] width 28 height 28
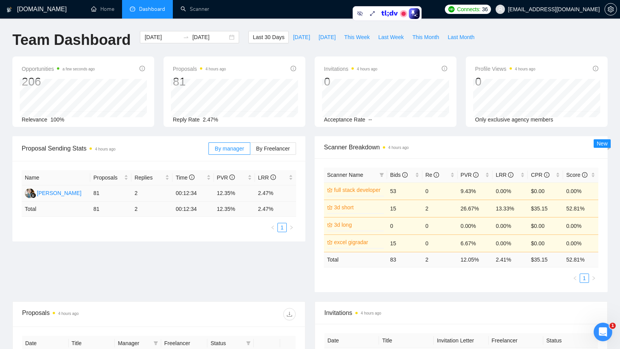
scroll to position [18, 0]
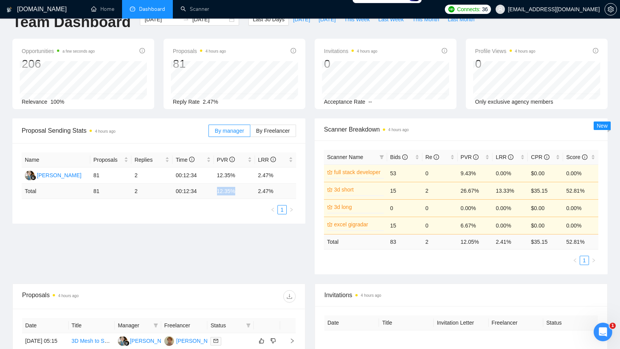
drag, startPoint x: 216, startPoint y: 192, endPoint x: 239, endPoint y: 192, distance: 23.2
click at [239, 192] on td "12.35 %" at bounding box center [234, 191] width 41 height 15
drag, startPoint x: 258, startPoint y: 189, endPoint x: 278, endPoint y: 189, distance: 19.4
click at [277, 189] on td "2.47 %" at bounding box center [275, 191] width 41 height 15
click at [278, 189] on td "2.47 %" at bounding box center [275, 191] width 41 height 15
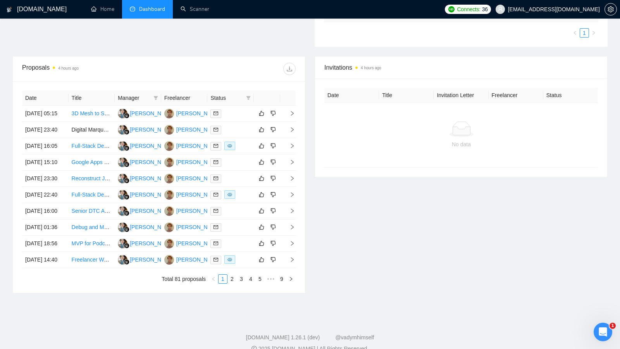
scroll to position [256, 0]
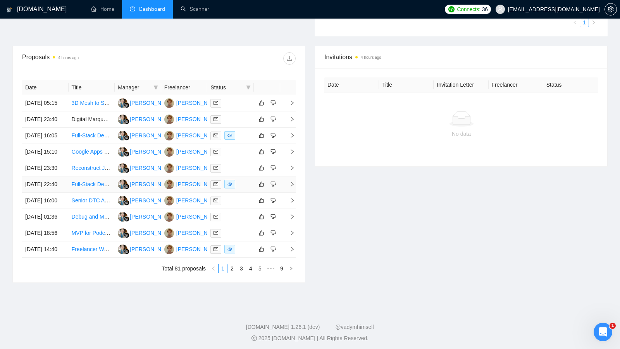
click at [245, 193] on td at bounding box center [230, 185] width 46 height 16
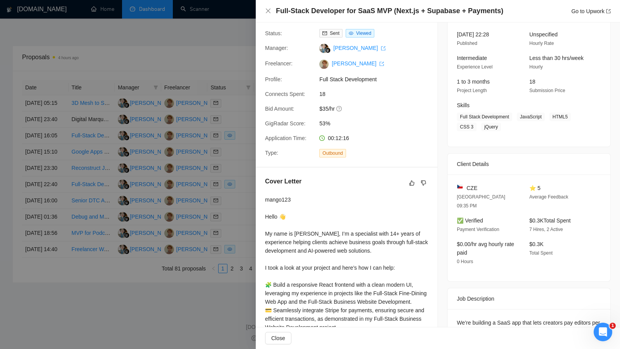
scroll to position [48, 0]
click at [258, 183] on div "Cover Letter mango123 Hello 👋 My name is Oksana, I’m a specialist with 14+ year…" at bounding box center [347, 312] width 182 height 287
click at [245, 158] on div at bounding box center [310, 174] width 620 height 349
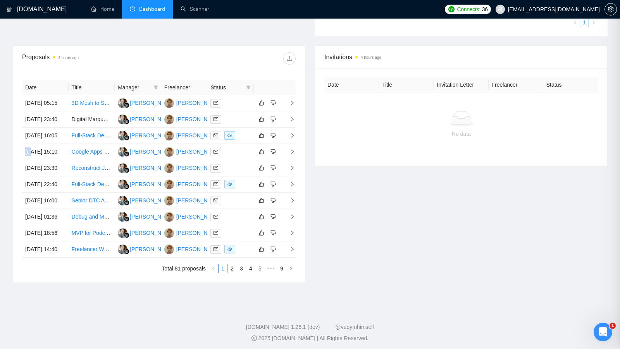
click at [245, 144] on td at bounding box center [230, 136] width 46 height 16
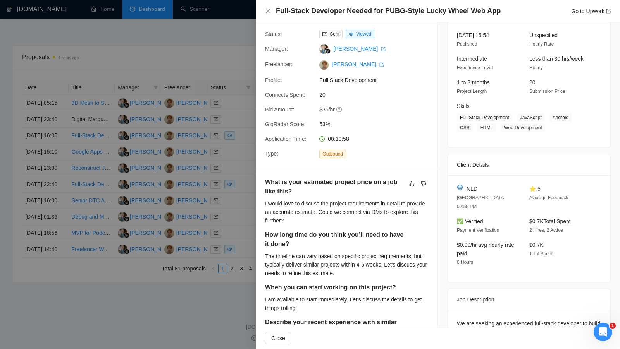
click at [369, 115] on div "Proposal Details Date: 06 Oct, 2025 16:05 Scanner: full stack developer Status:…" at bounding box center [347, 71] width 182 height 194
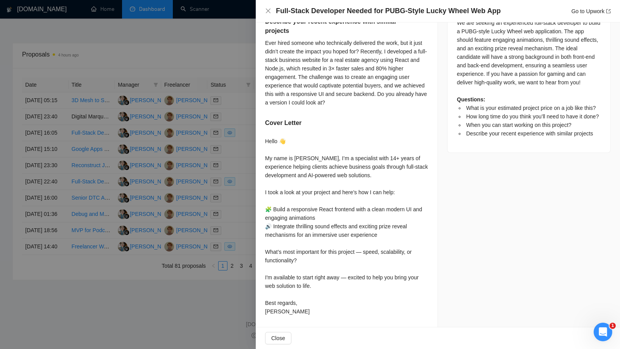
scroll to position [270, 0]
drag, startPoint x: 264, startPoint y: 158, endPoint x: 313, endPoint y: 159, distance: 48.8
click at [313, 159] on div "What is your estimated project price on a job like this? I would love to discus…" at bounding box center [347, 98] width 182 height 461
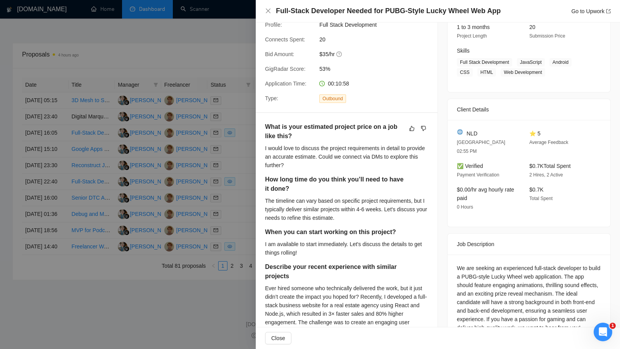
scroll to position [60, 0]
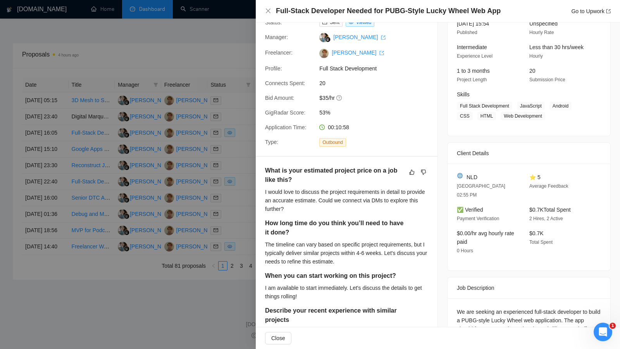
click at [210, 107] on div at bounding box center [310, 174] width 620 height 349
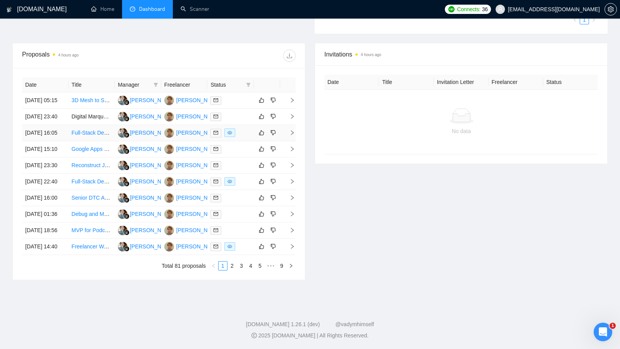
click at [248, 138] on div at bounding box center [230, 133] width 40 height 9
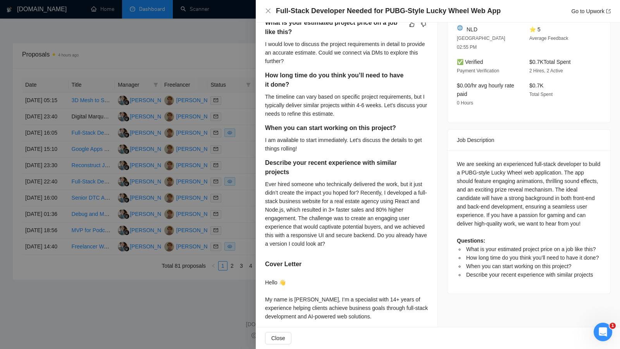
scroll to position [294, 0]
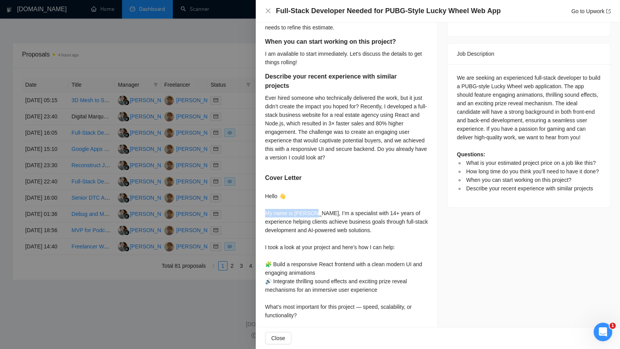
drag, startPoint x: 315, startPoint y: 215, endPoint x: 261, endPoint y: 211, distance: 54.8
click at [261, 211] on div "What is your estimated project price on a job like this? I would love to discus…" at bounding box center [347, 153] width 182 height 461
click at [323, 204] on div "Hello 👋 My name is [PERSON_NAME], I’m a specialist with 14+ years of experience…" at bounding box center [346, 281] width 163 height 179
drag, startPoint x: 367, startPoint y: 212, endPoint x: 382, endPoint y: 212, distance: 15.1
click at [382, 212] on div "Hello 👋 My name is [PERSON_NAME], I’m a specialist with 14+ years of experience…" at bounding box center [346, 281] width 163 height 179
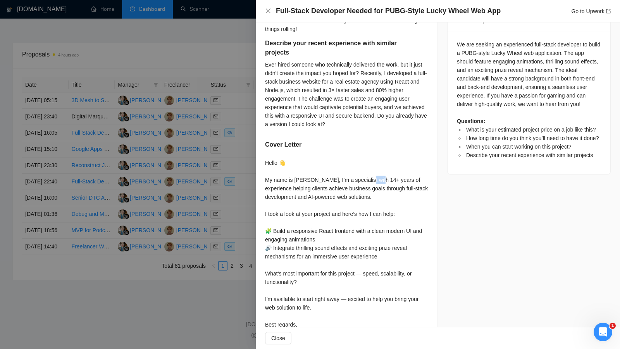
scroll to position [345, 0]
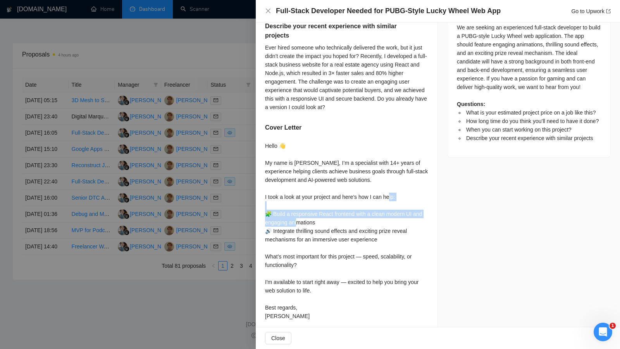
drag, startPoint x: 270, startPoint y: 213, endPoint x: 327, endPoint y: 219, distance: 57.2
click at [327, 219] on div "Hello 👋 My name is [PERSON_NAME], I’m a specialist with 14+ years of experience…" at bounding box center [346, 231] width 163 height 179
click at [229, 90] on div at bounding box center [310, 174] width 620 height 349
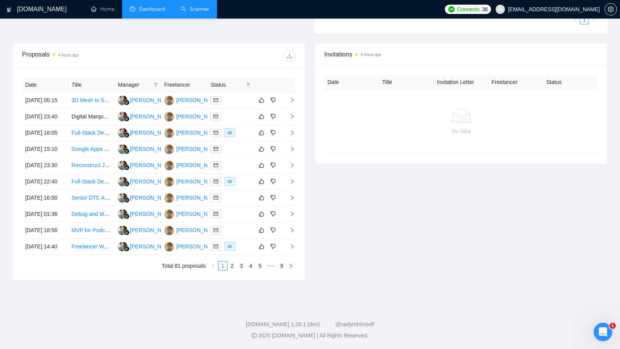
click at [181, 6] on link "Scanner" at bounding box center [195, 9] width 29 height 7
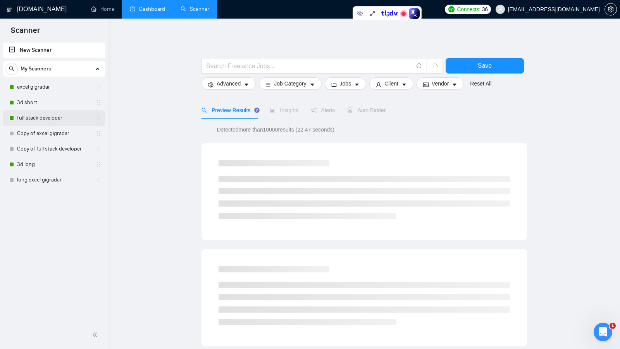
click at [56, 116] on link "full stack developer" at bounding box center [54, 117] width 74 height 15
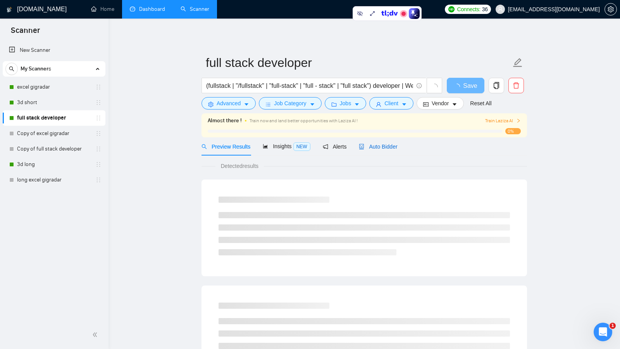
click at [381, 148] on span "Auto Bidder" at bounding box center [378, 147] width 38 height 6
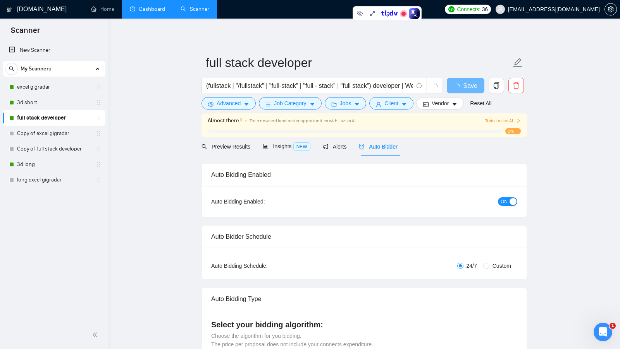
checkbox input "true"
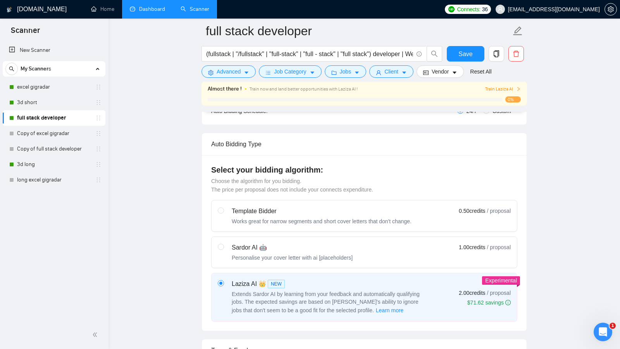
scroll to position [126, 0]
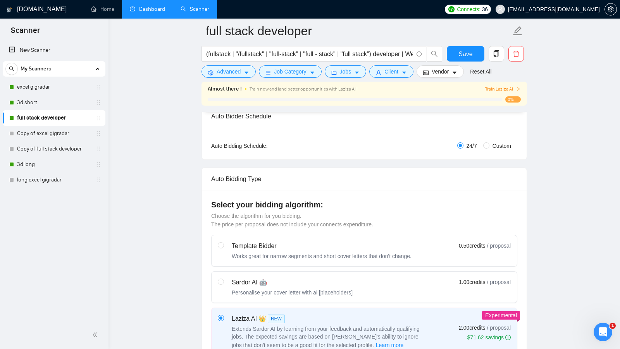
click at [159, 6] on link "Dashboard" at bounding box center [147, 9] width 35 height 7
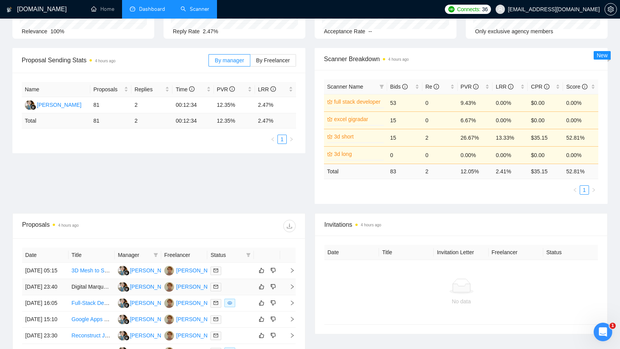
scroll to position [107, 0]
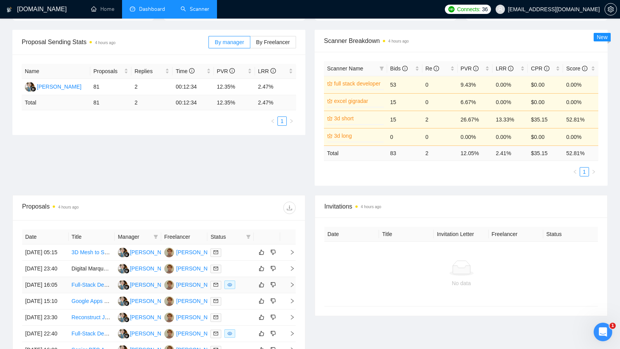
click at [242, 294] on td at bounding box center [230, 285] width 46 height 16
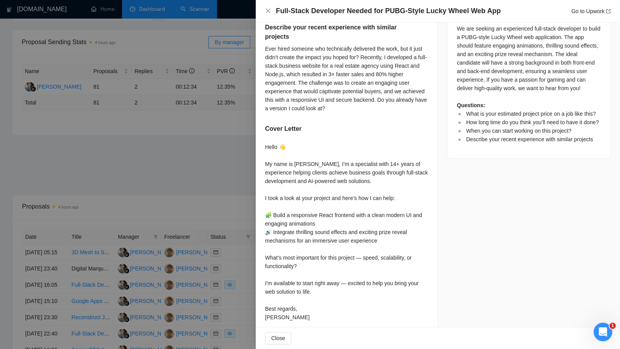
scroll to position [349, 0]
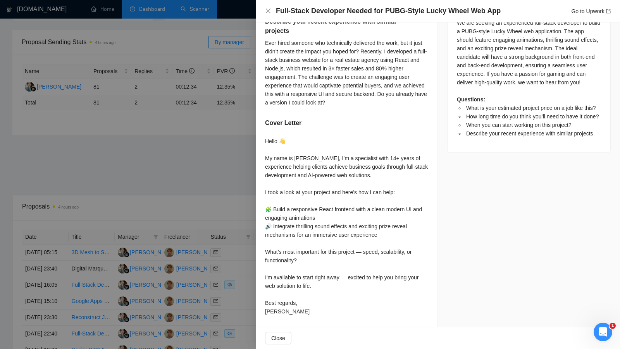
click at [173, 178] on div at bounding box center [310, 174] width 620 height 349
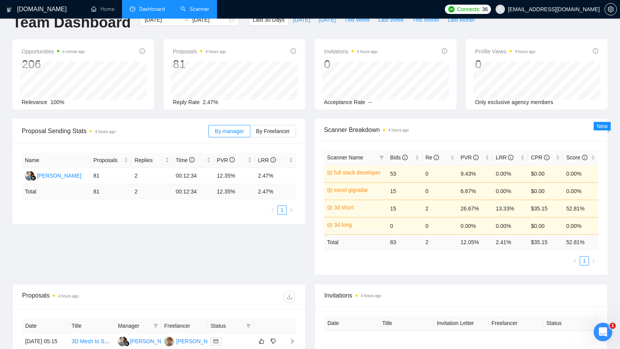
scroll to position [0, 0]
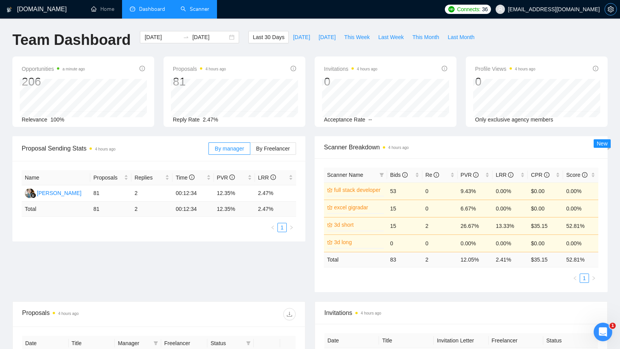
click at [610, 11] on icon "setting" at bounding box center [610, 9] width 6 height 6
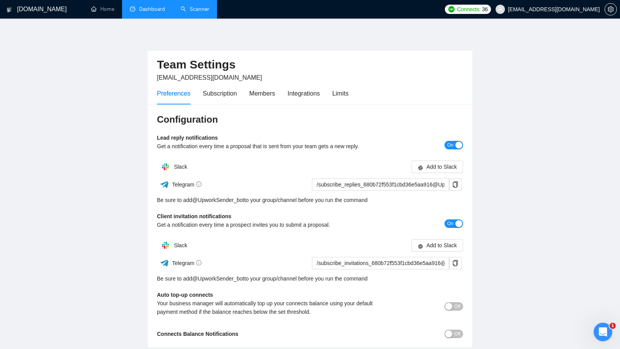
click at [357, 95] on div "Preferences Subscription Members Integrations Limits" at bounding box center [310, 94] width 306 height 22
click at [355, 95] on div "Preferences Subscription Members Integrations Limits" at bounding box center [310, 94] width 306 height 22
click at [346, 95] on div "Limits" at bounding box center [340, 94] width 16 height 10
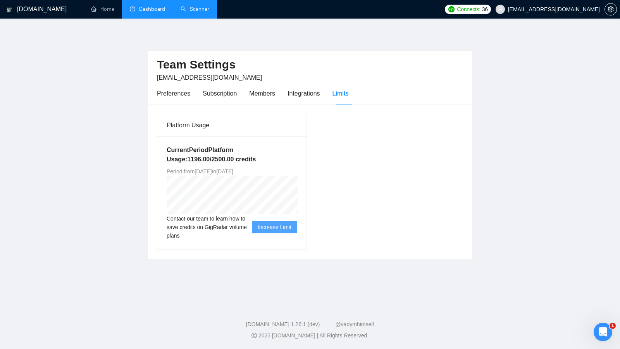
click at [235, 172] on span "Period from Fri Apr 25 2025 to Sat Oct 25 2025 ." at bounding box center [201, 172] width 68 height 6
drag, startPoint x: 255, startPoint y: 172, endPoint x: 270, endPoint y: 172, distance: 15.1
click at [235, 172] on span "Period from Fri Apr 25 2025 to Sat Oct 25 2025 ." at bounding box center [201, 172] width 68 height 6
click at [310, 168] on div "Platform Usage Current Period Platform Usage: 1196.00 / 2500.00 credits Period …" at bounding box center [232, 182] width 156 height 136
click at [314, 169] on div "Platform Usage Current Period Platform Usage: 1196.00 / 2500.00 credits Period …" at bounding box center [310, 182] width 312 height 136
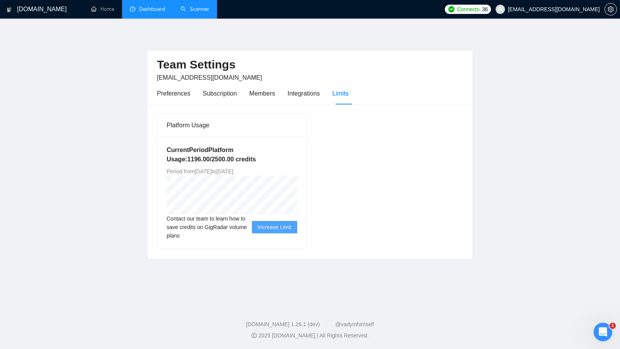
click at [415, 109] on div "Platform Usage Current Period Platform Usage: 1196.00 / 2500.00 credits Period …" at bounding box center [310, 181] width 325 height 155
click at [200, 12] on link "Scanner" at bounding box center [195, 9] width 29 height 7
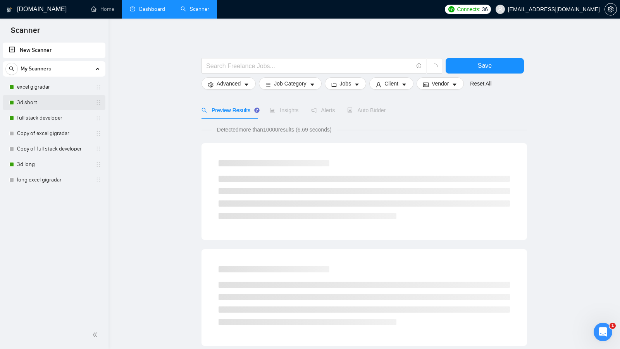
click at [47, 99] on link "3d short" at bounding box center [54, 102] width 74 height 15
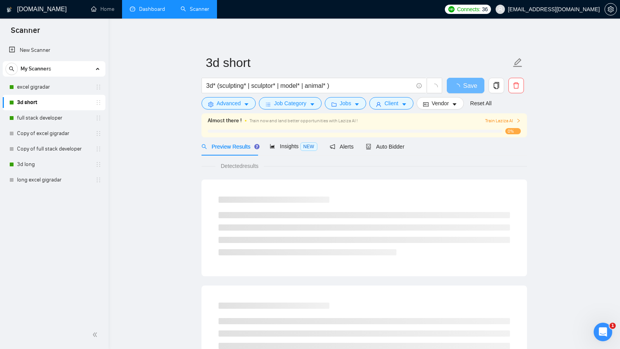
click at [154, 12] on link "Dashboard" at bounding box center [147, 9] width 35 height 7
